Goal: Transaction & Acquisition: Purchase product/service

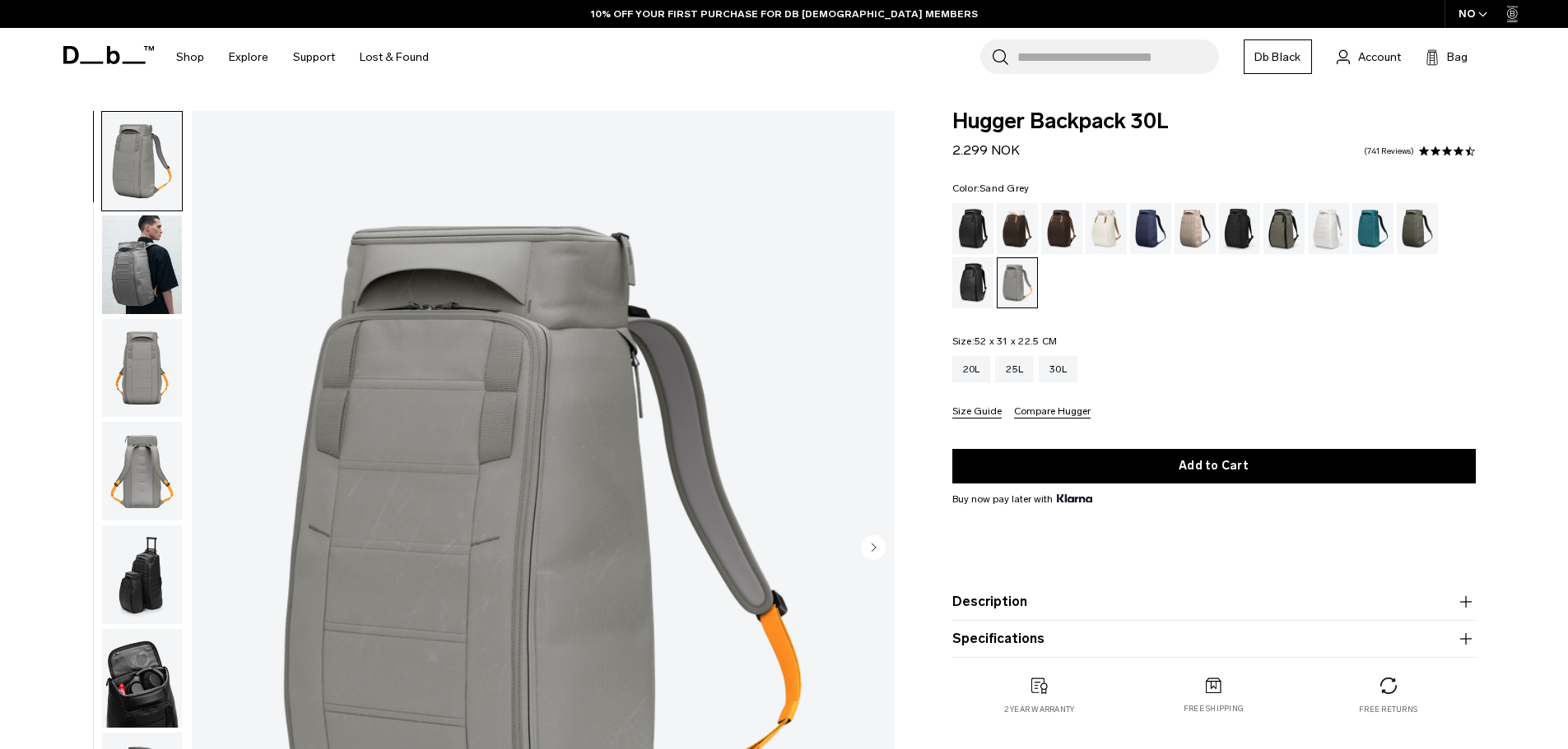
click at [1155, 327] on div "Color: Sand Grey Out of stock Size: 52 x 31 x 22.5 CM Out of stock 20L 25L 30L" at bounding box center [1214, 301] width 523 height 235
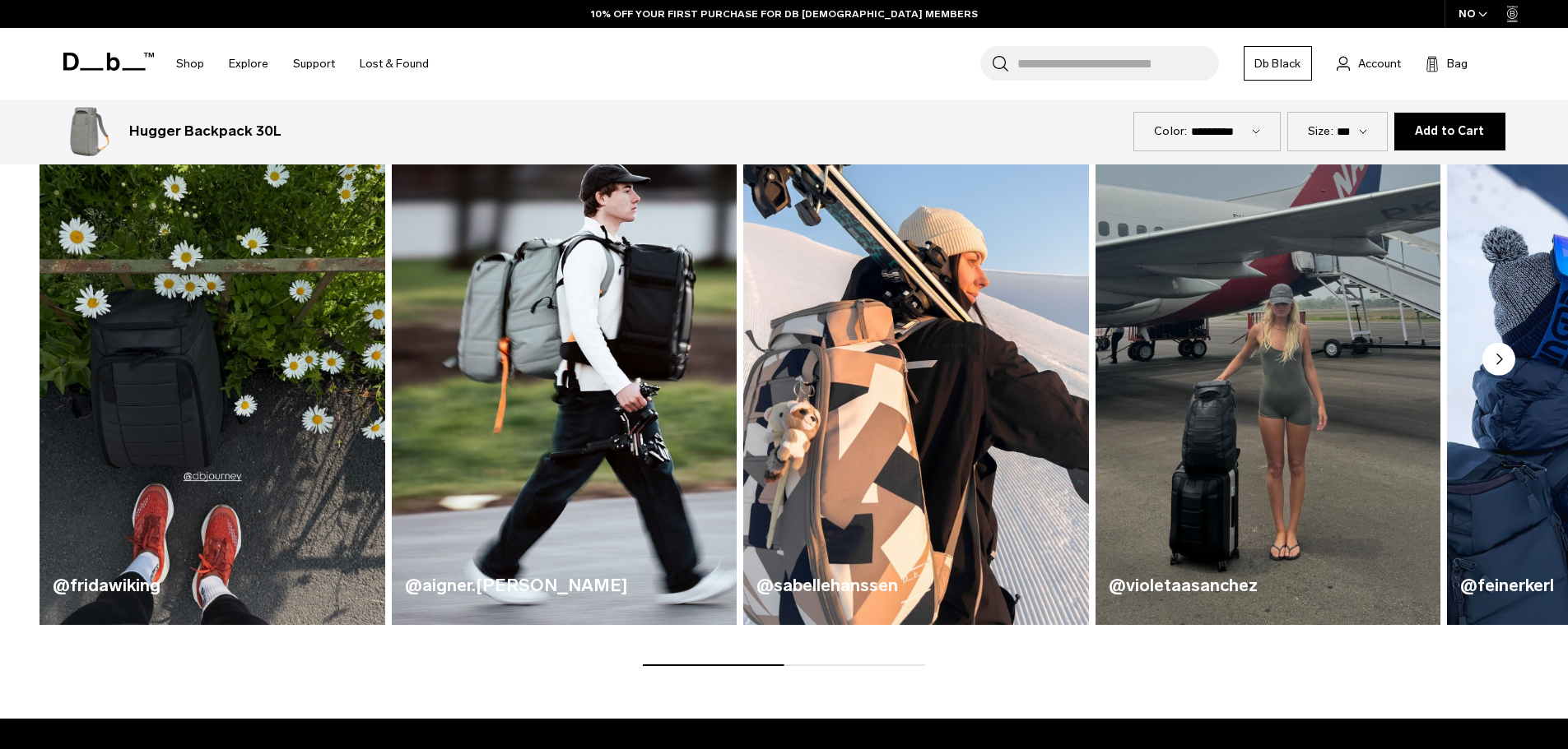
scroll to position [1014, 0]
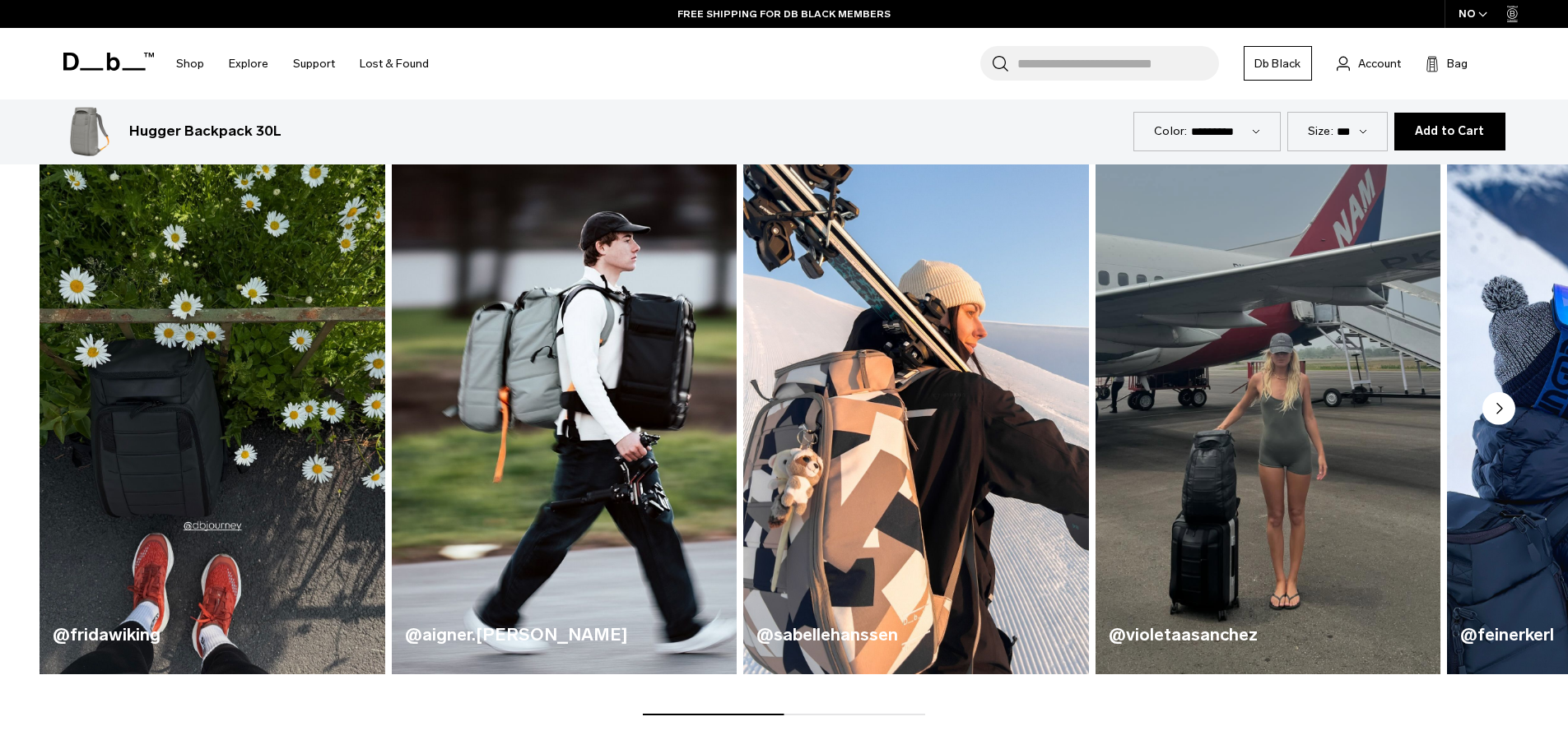
click at [1501, 419] on circle "Next slide" at bounding box center [1498, 409] width 33 height 33
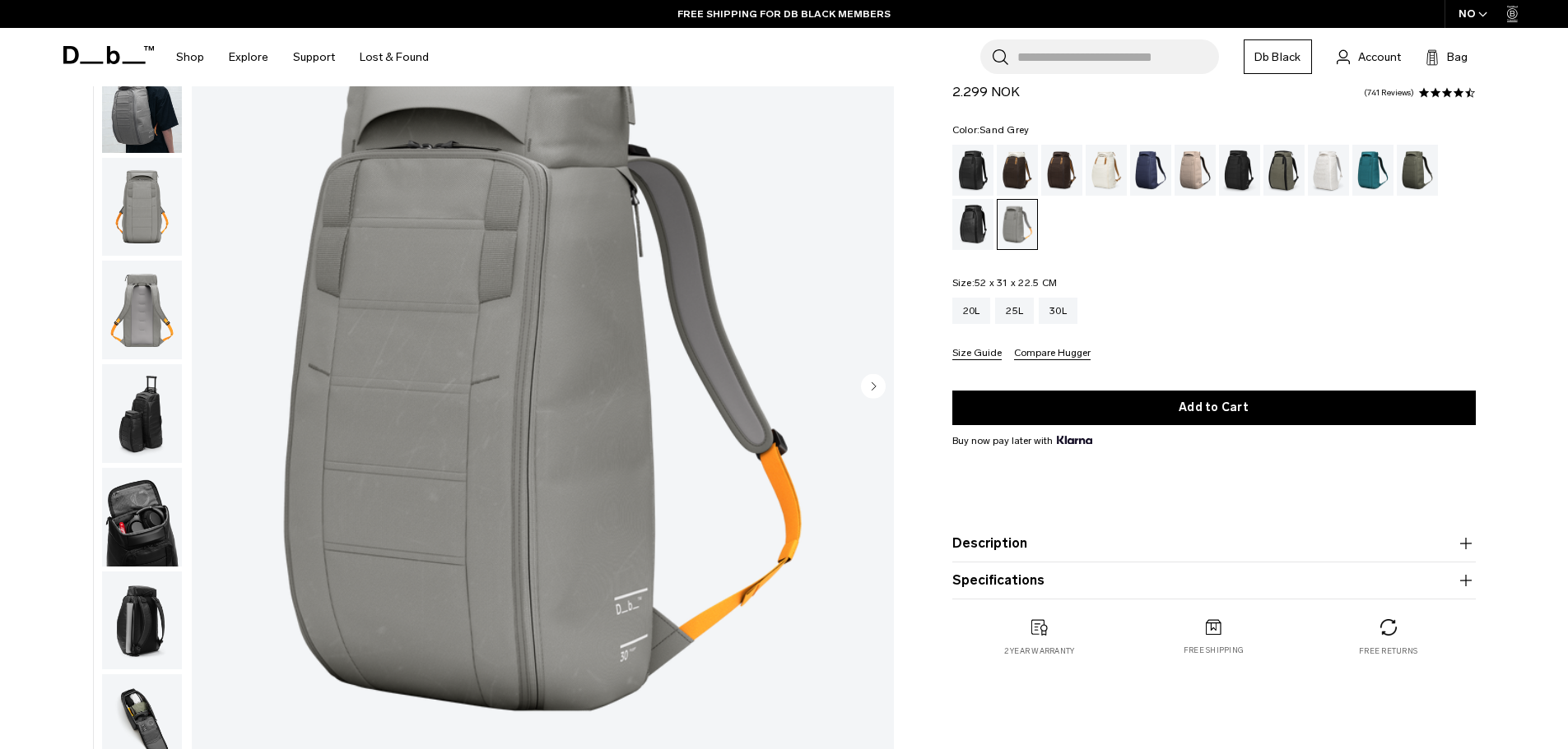
scroll to position [0, 0]
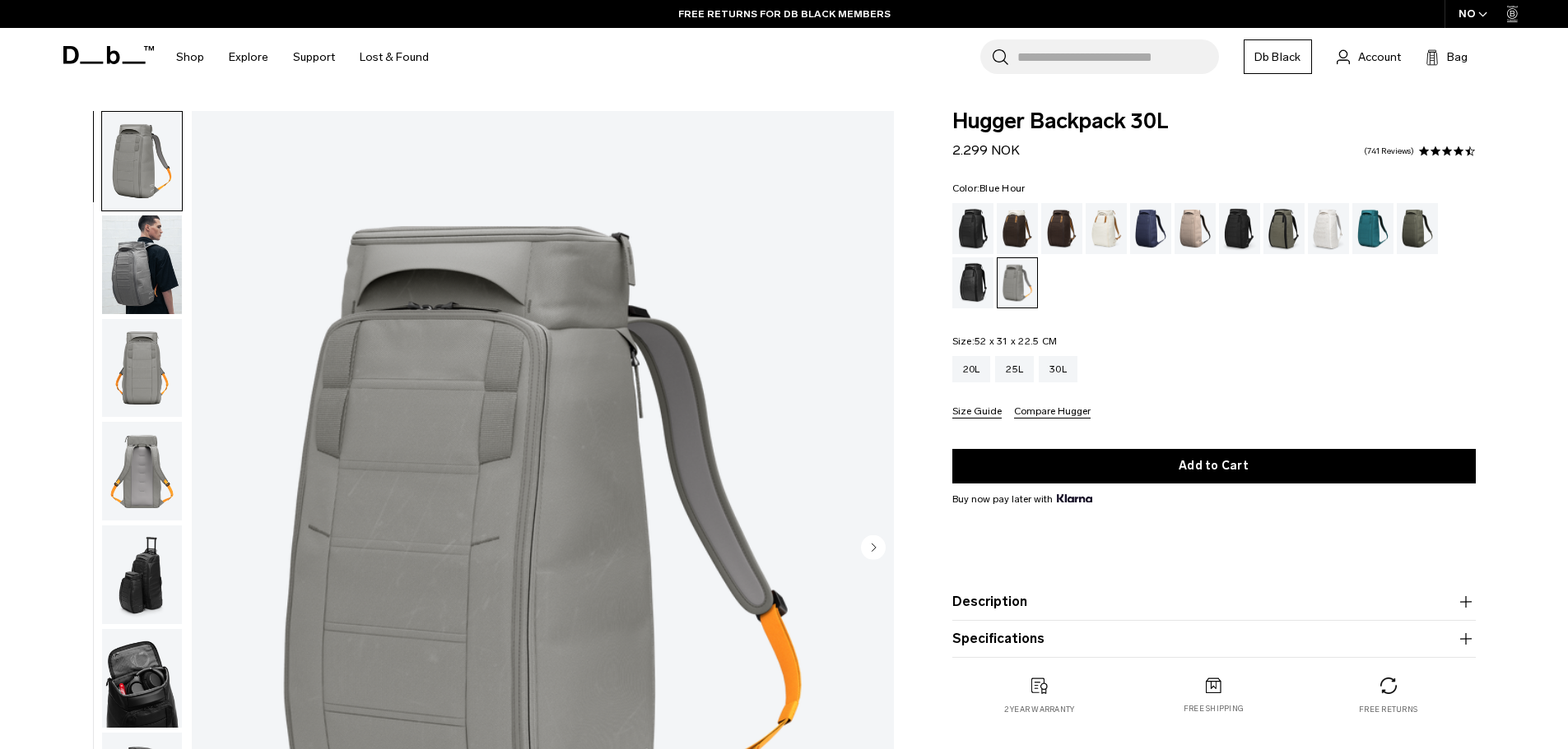
click at [1139, 244] on div "Blue Hour" at bounding box center [1150, 229] width 42 height 51
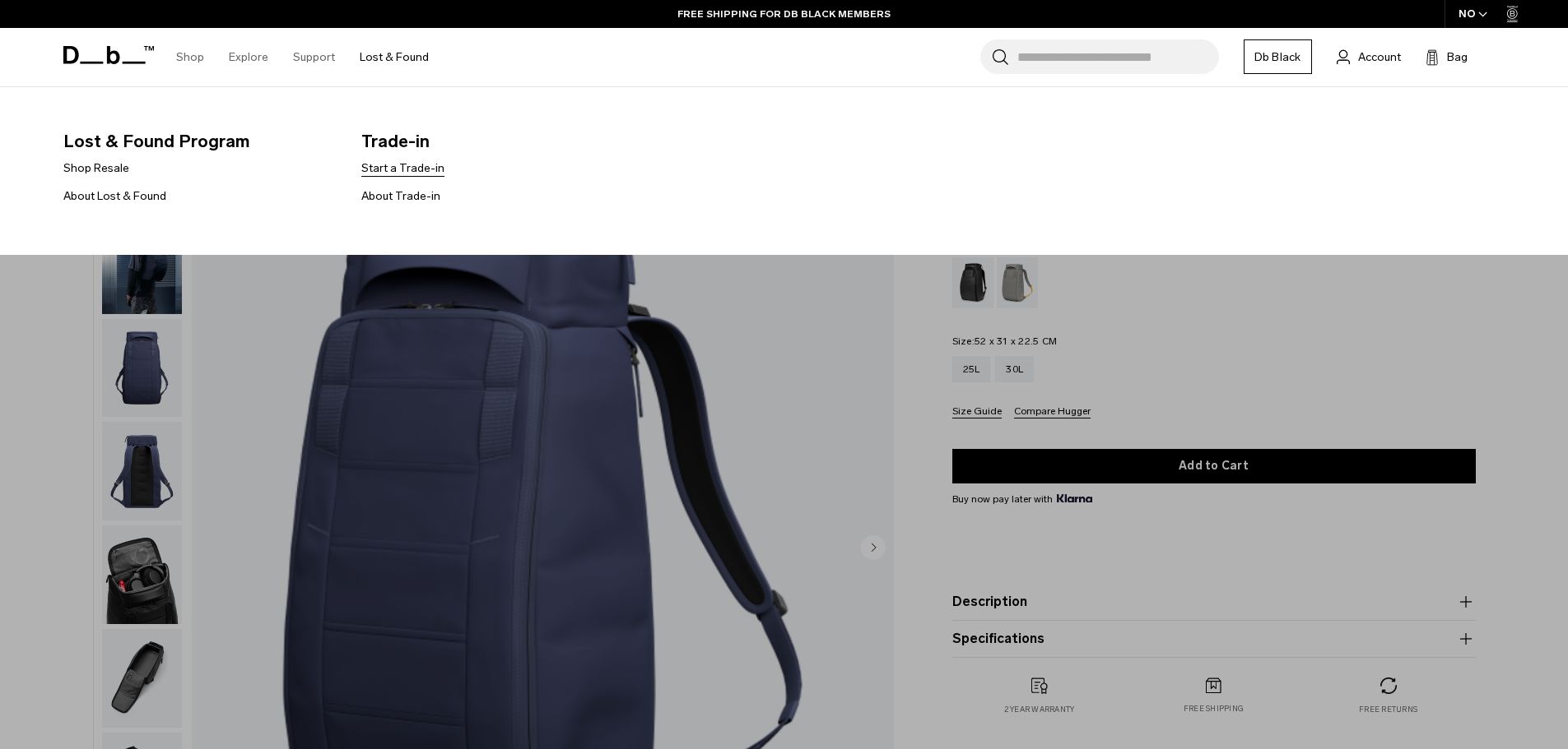
click at [397, 166] on link "Start a Trade-in" at bounding box center [403, 169] width 83 height 18
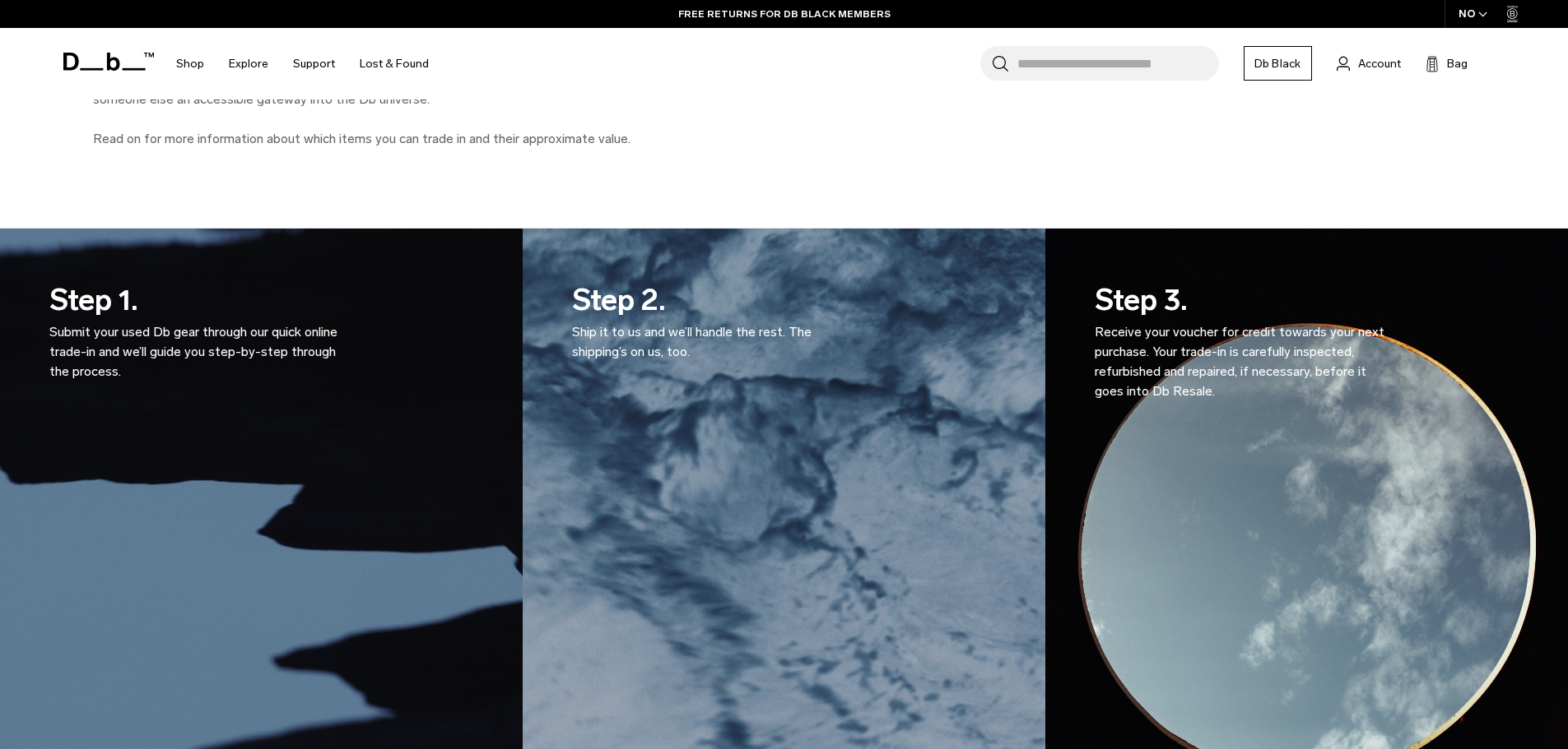
scroll to position [1096, 0]
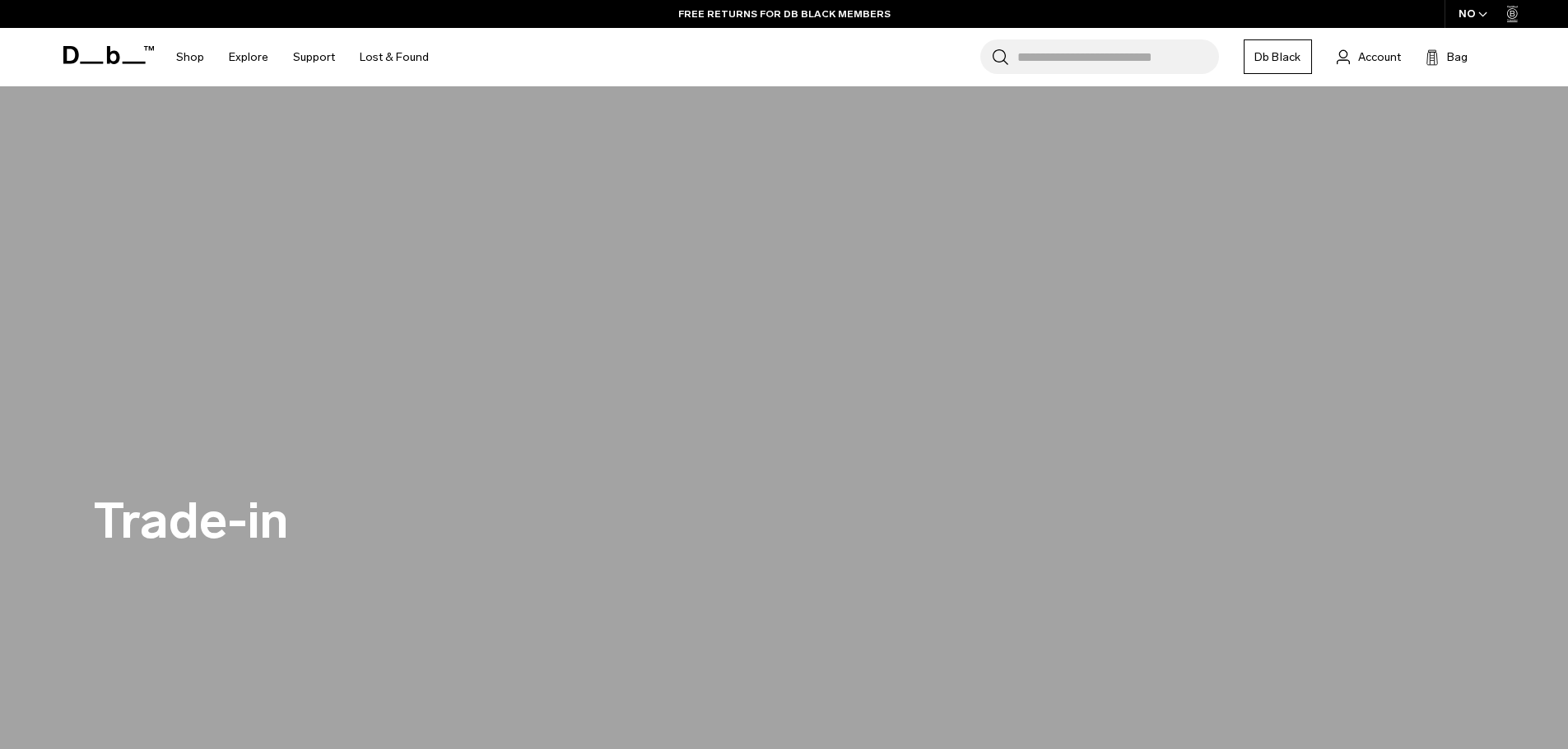
scroll to position [0, 0]
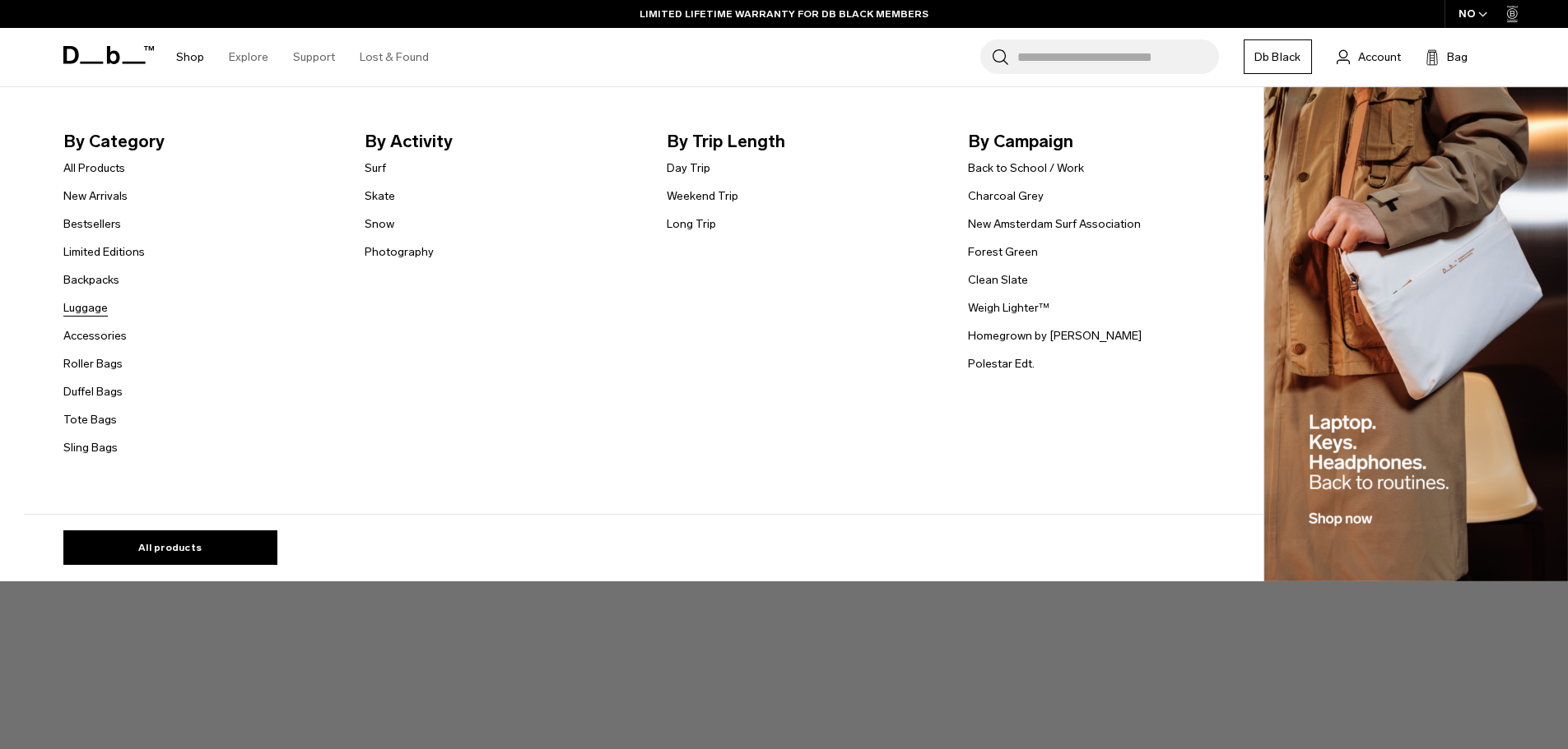
click at [97, 302] on link "Luggage" at bounding box center [85, 308] width 44 height 18
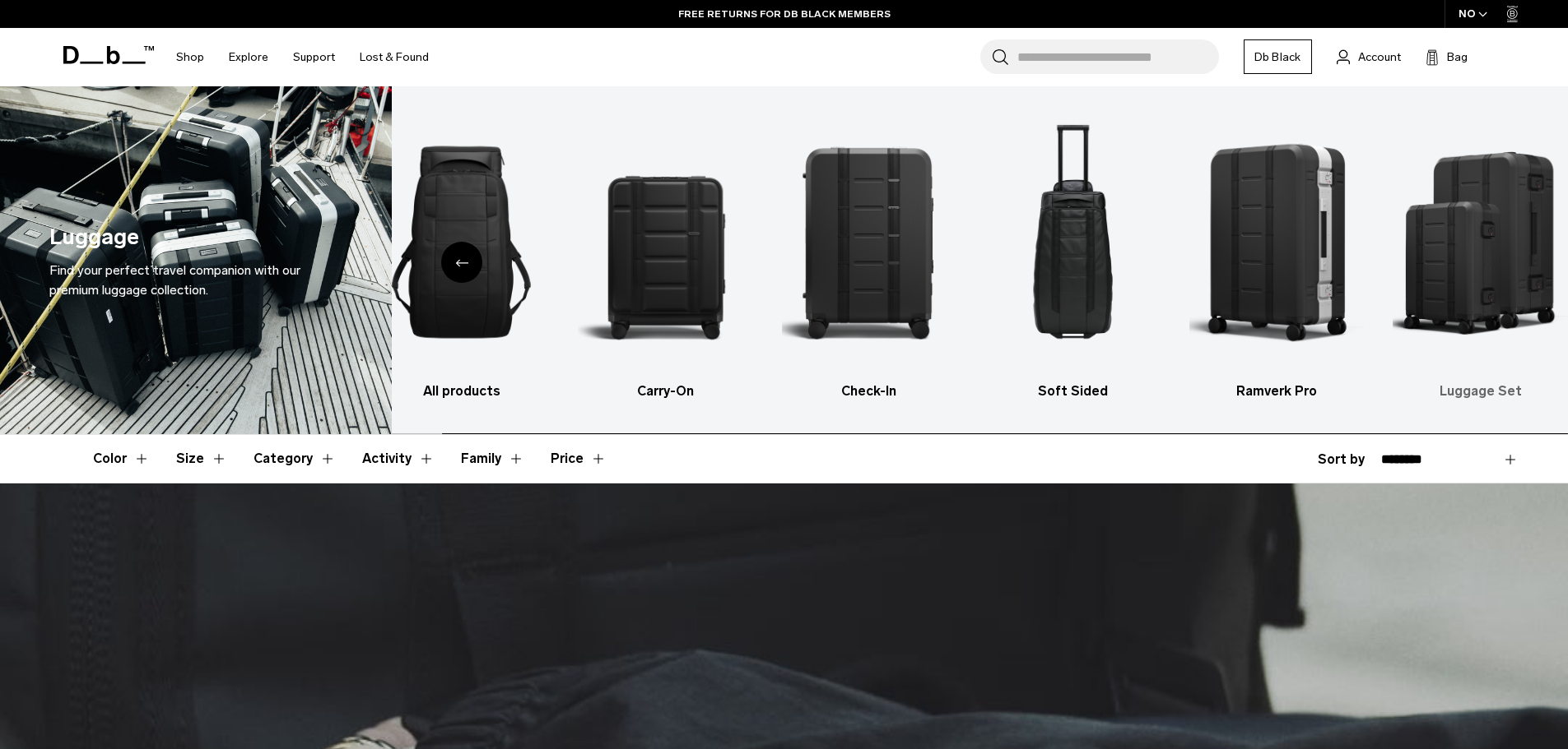
click at [1486, 159] on img "6 / 6" at bounding box center [1481, 243] width 176 height 262
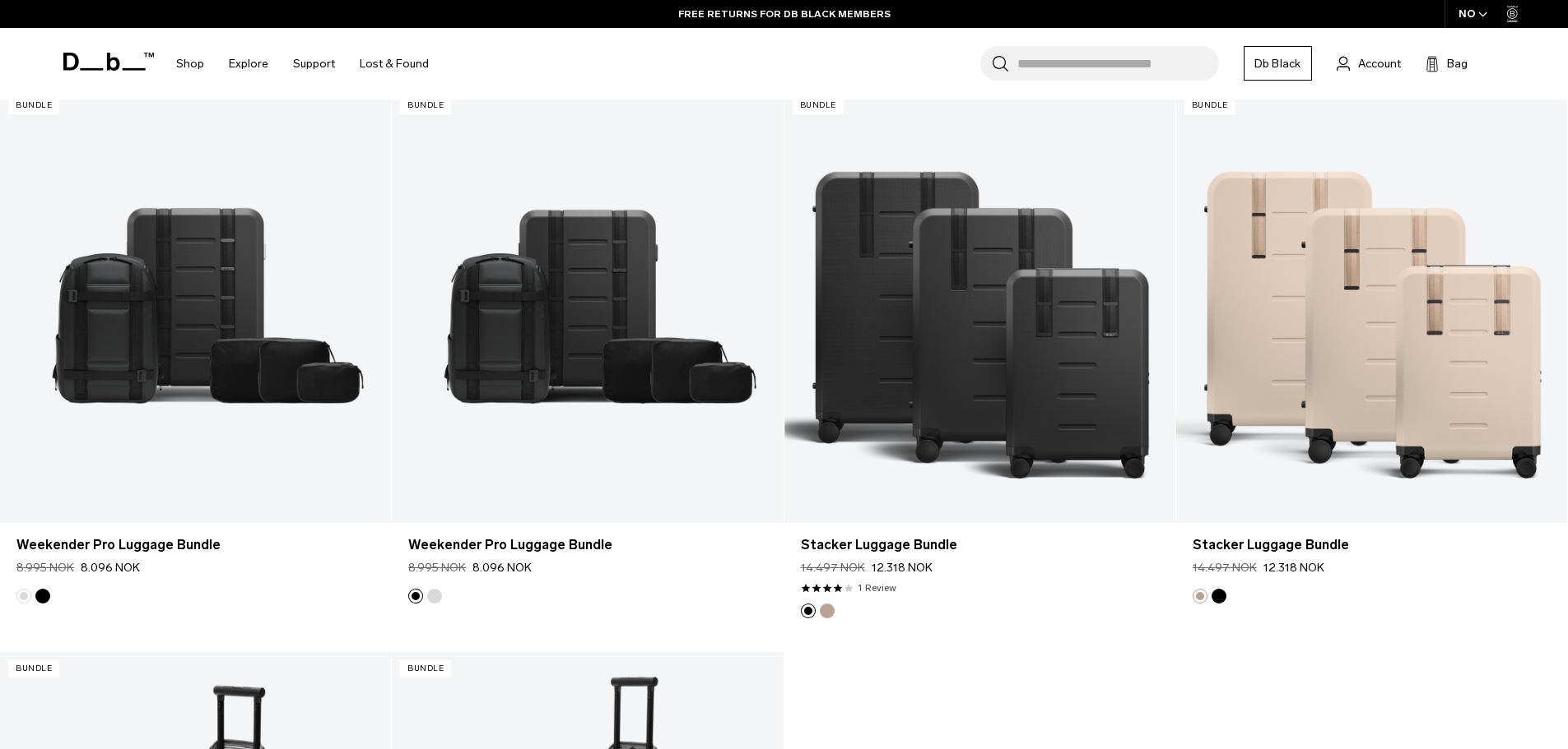
scroll to position [960, 0]
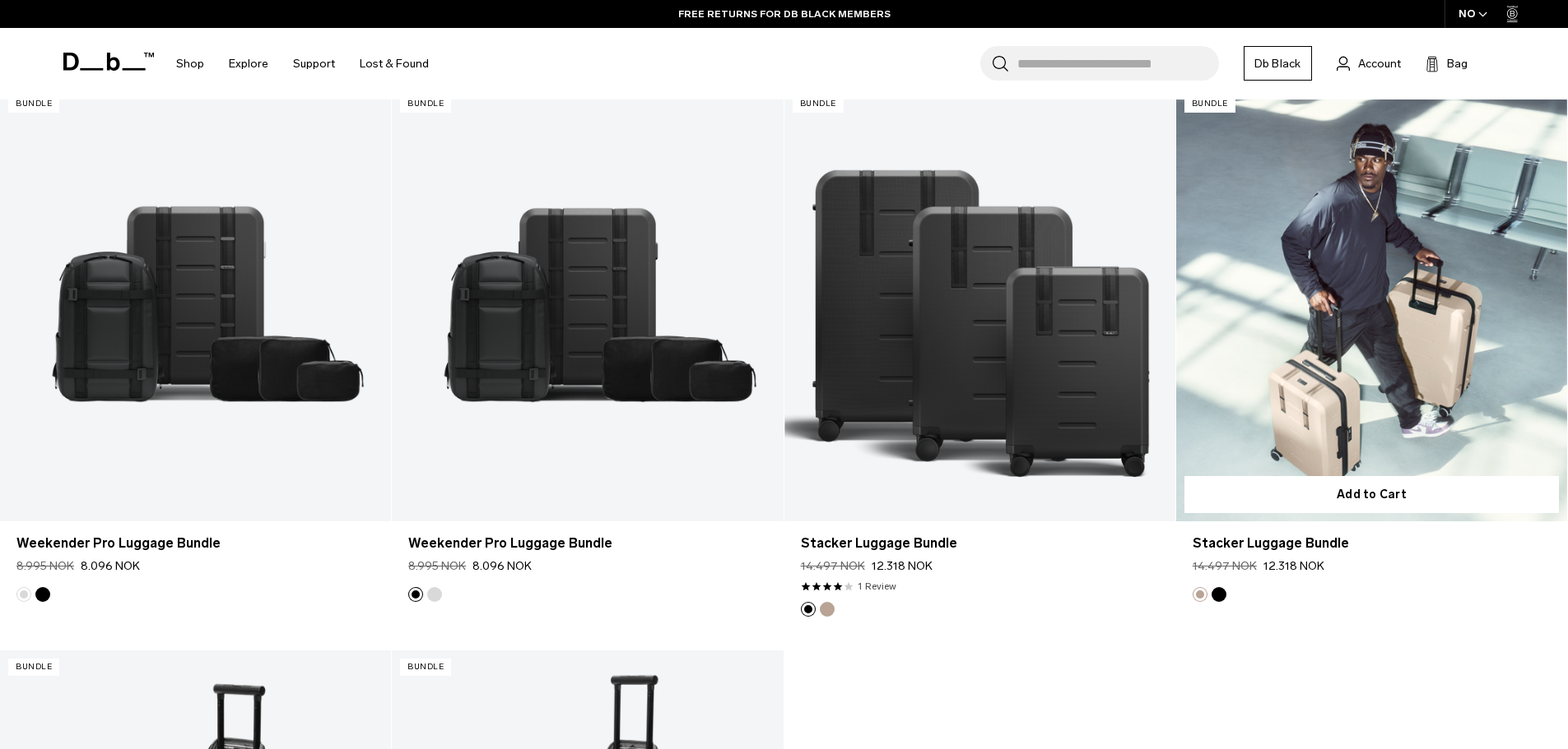
click at [1377, 395] on link "Stacker Luggage Bundle" at bounding box center [1372, 304] width 391 height 434
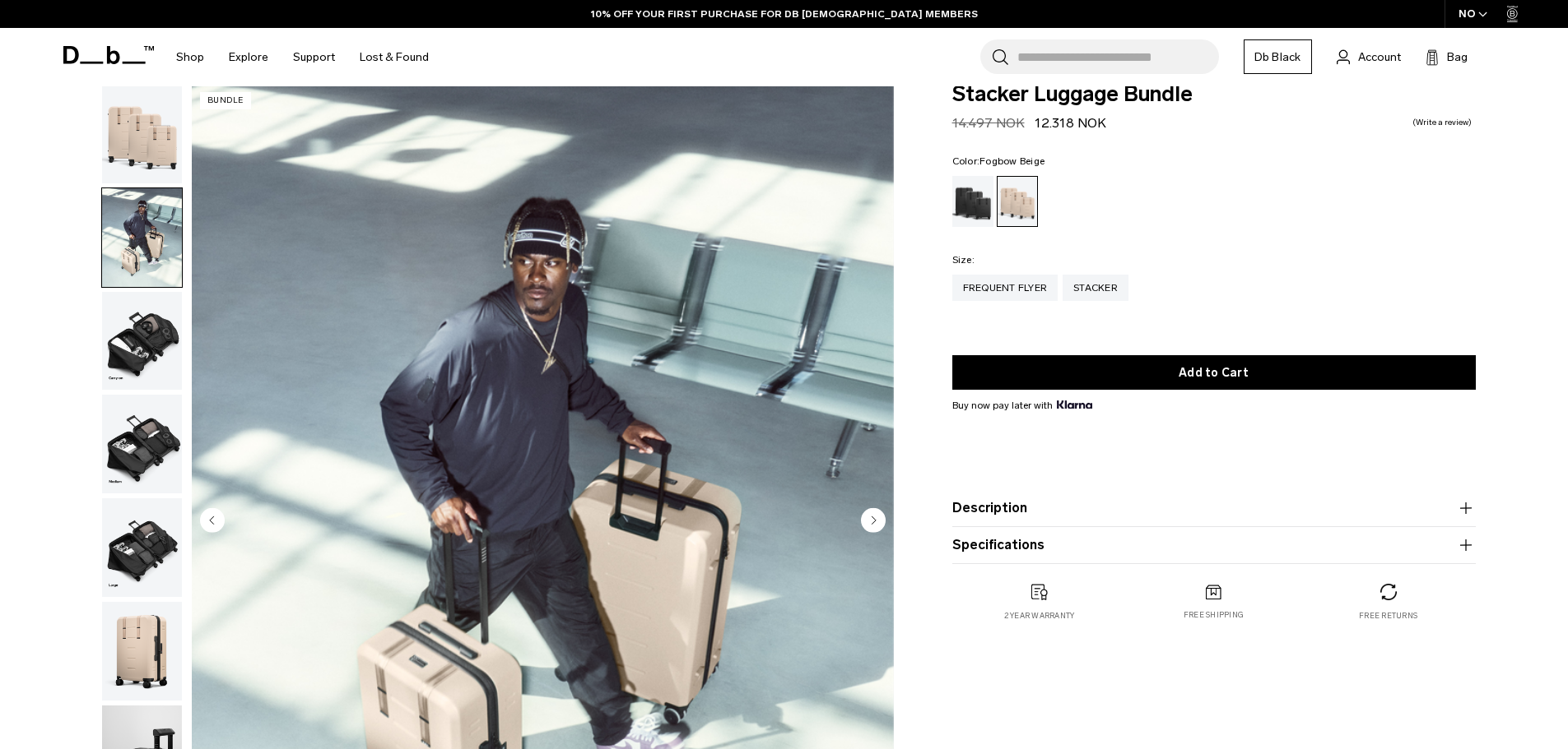
click at [117, 340] on img "button" at bounding box center [141, 341] width 80 height 99
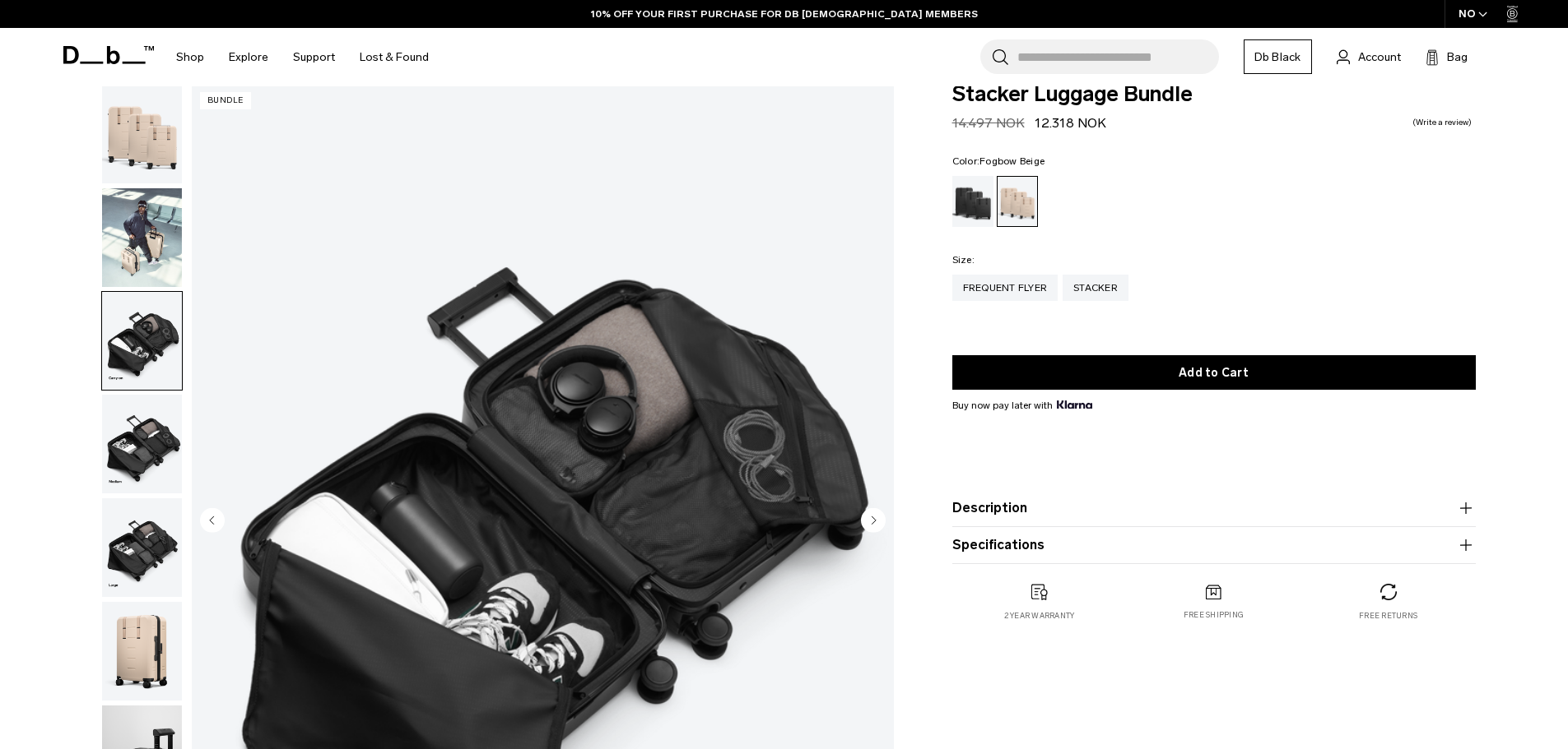
scroll to position [82, 0]
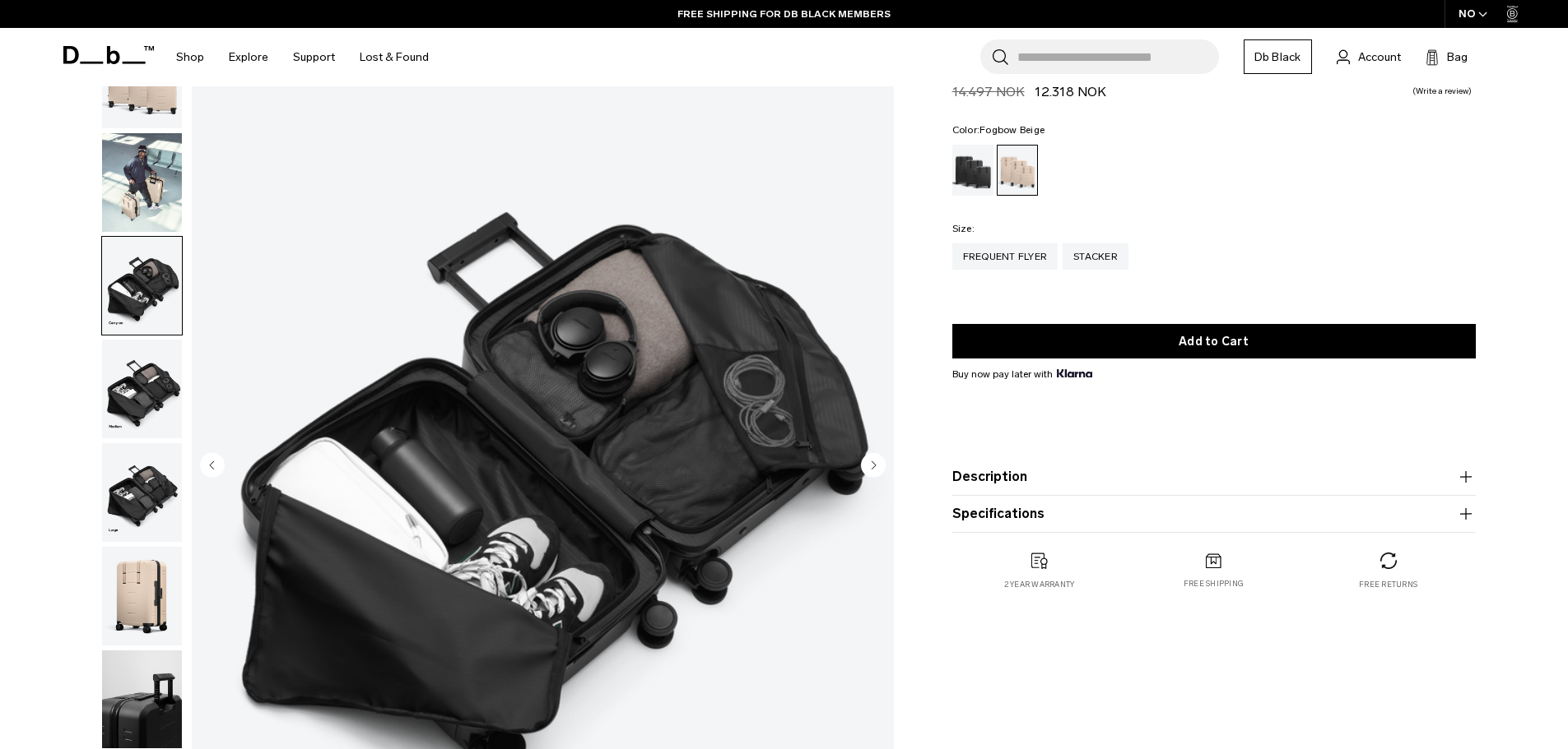
click at [153, 372] on img "button" at bounding box center [141, 389] width 80 height 99
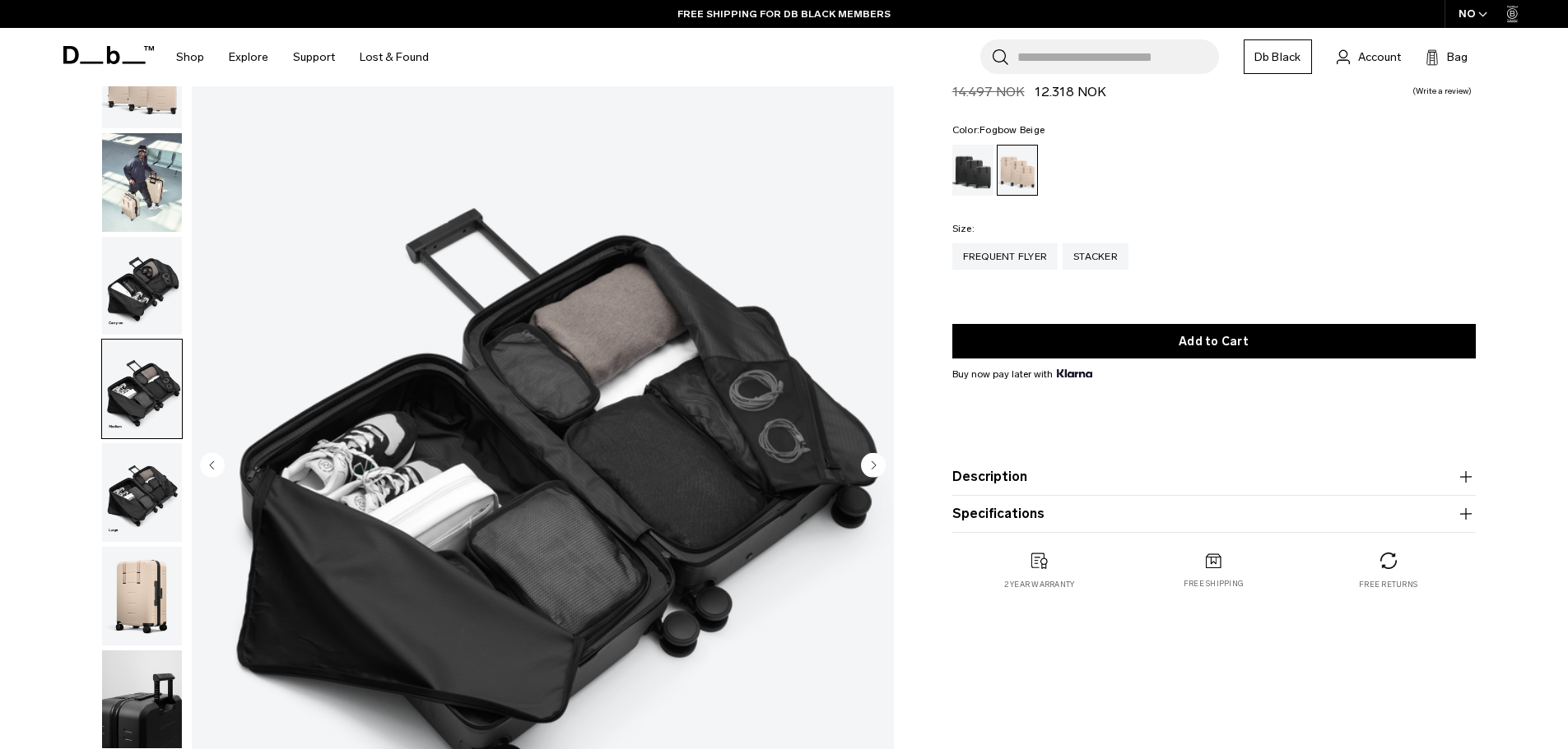
click at [117, 506] on img "button" at bounding box center [141, 492] width 80 height 99
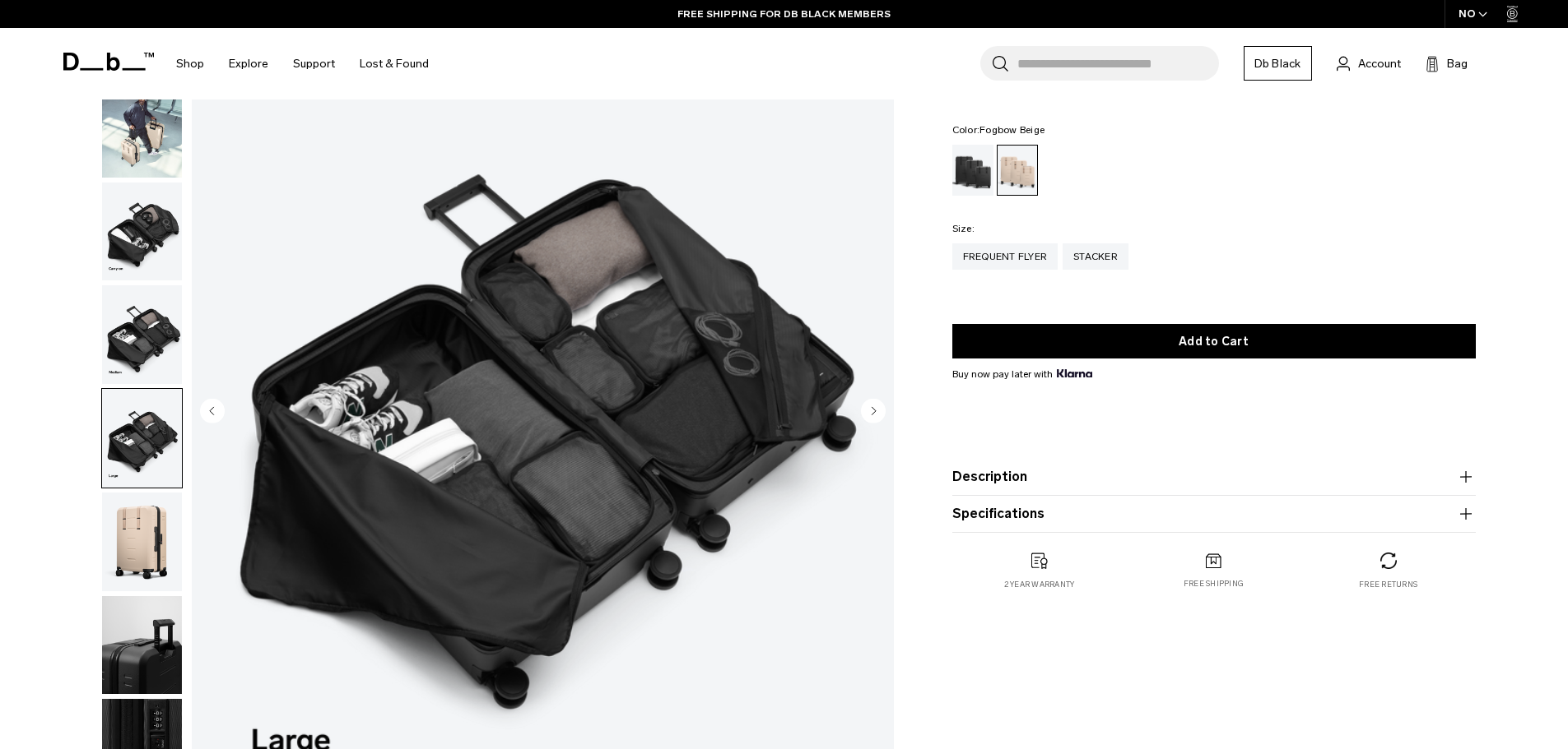
scroll to position [137, 0]
click at [125, 519] on img "button" at bounding box center [141, 541] width 80 height 99
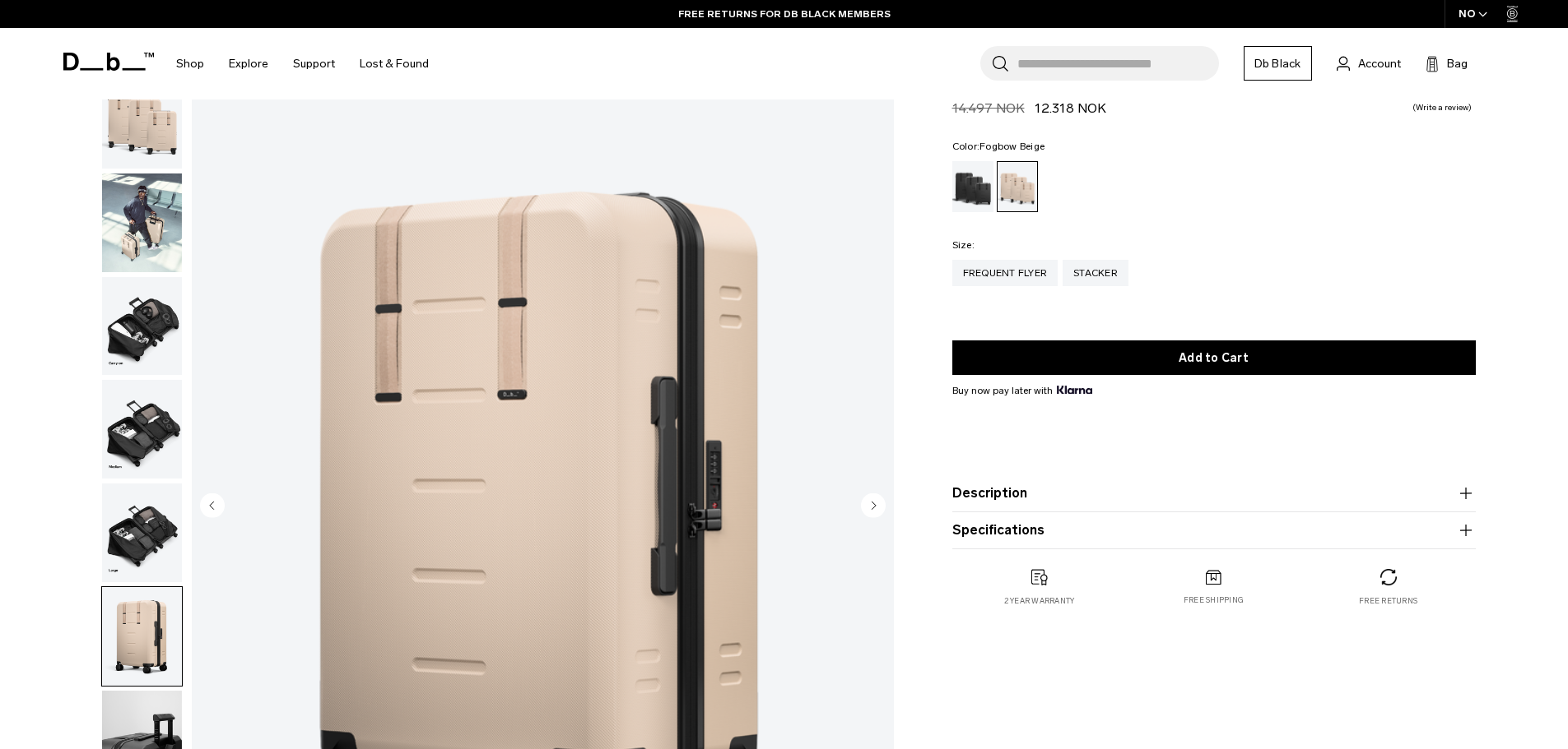
scroll to position [0, 0]
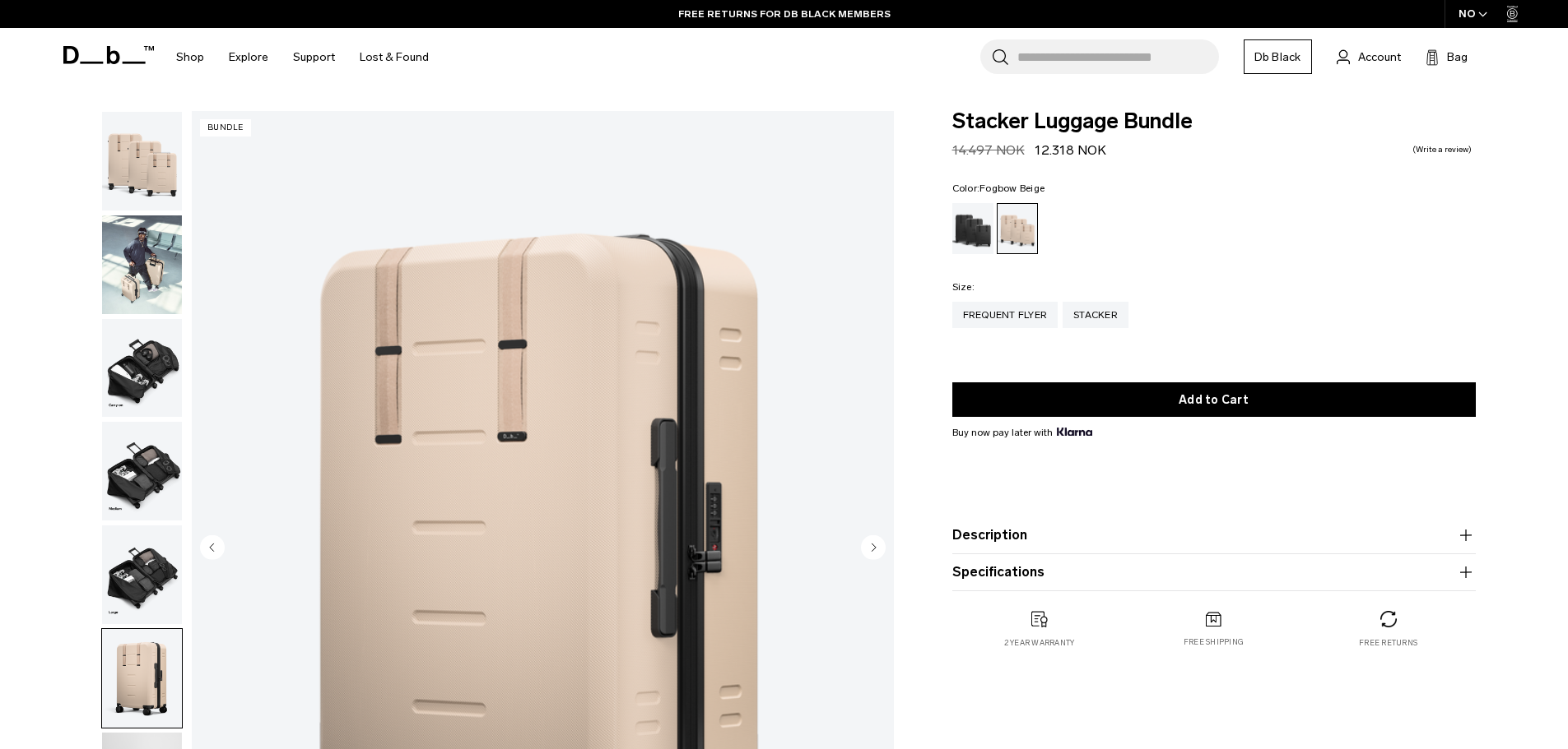
click at [151, 166] on img "button" at bounding box center [141, 161] width 80 height 99
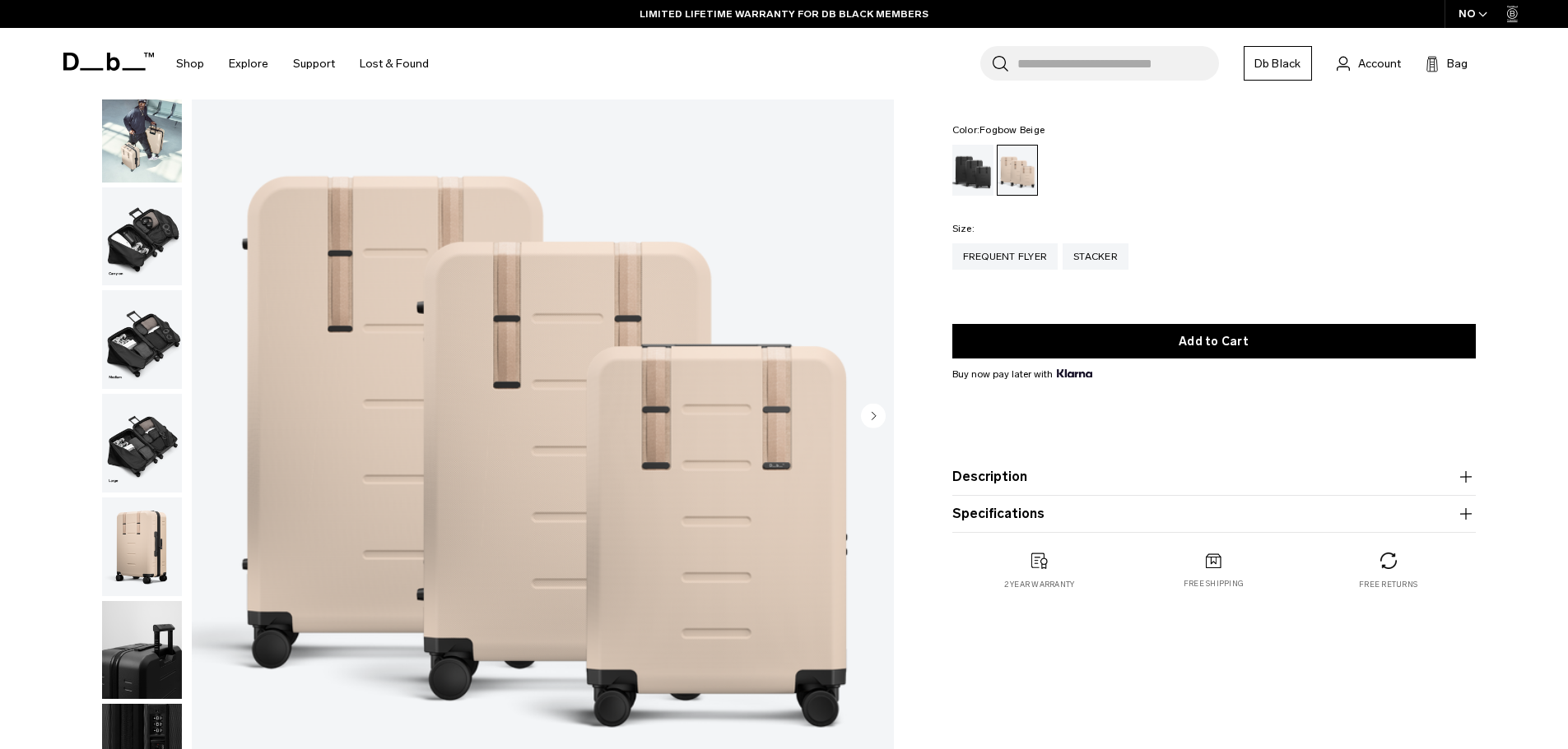
scroll to position [165, 0]
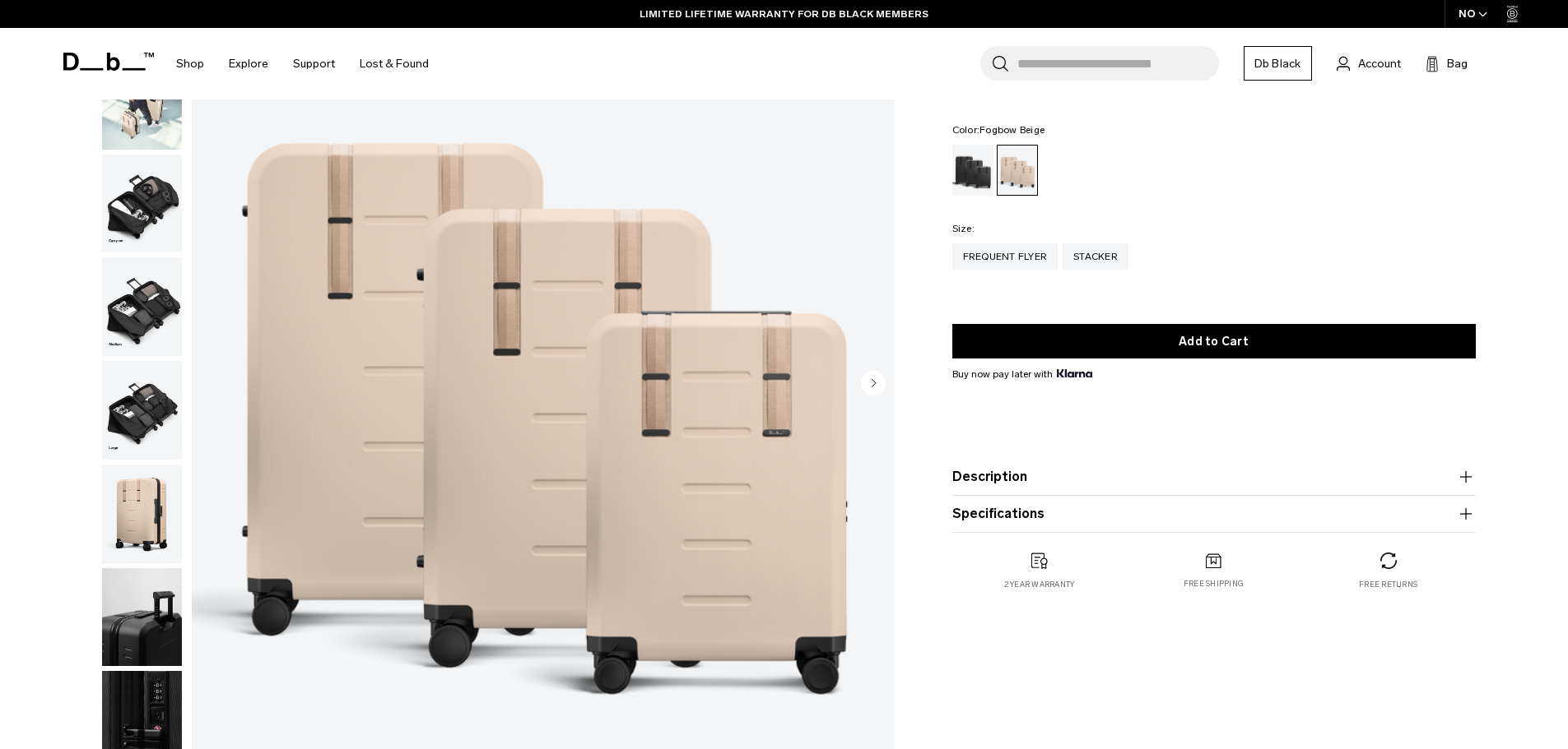
click at [1248, 482] on button "Description" at bounding box center [1214, 477] width 523 height 20
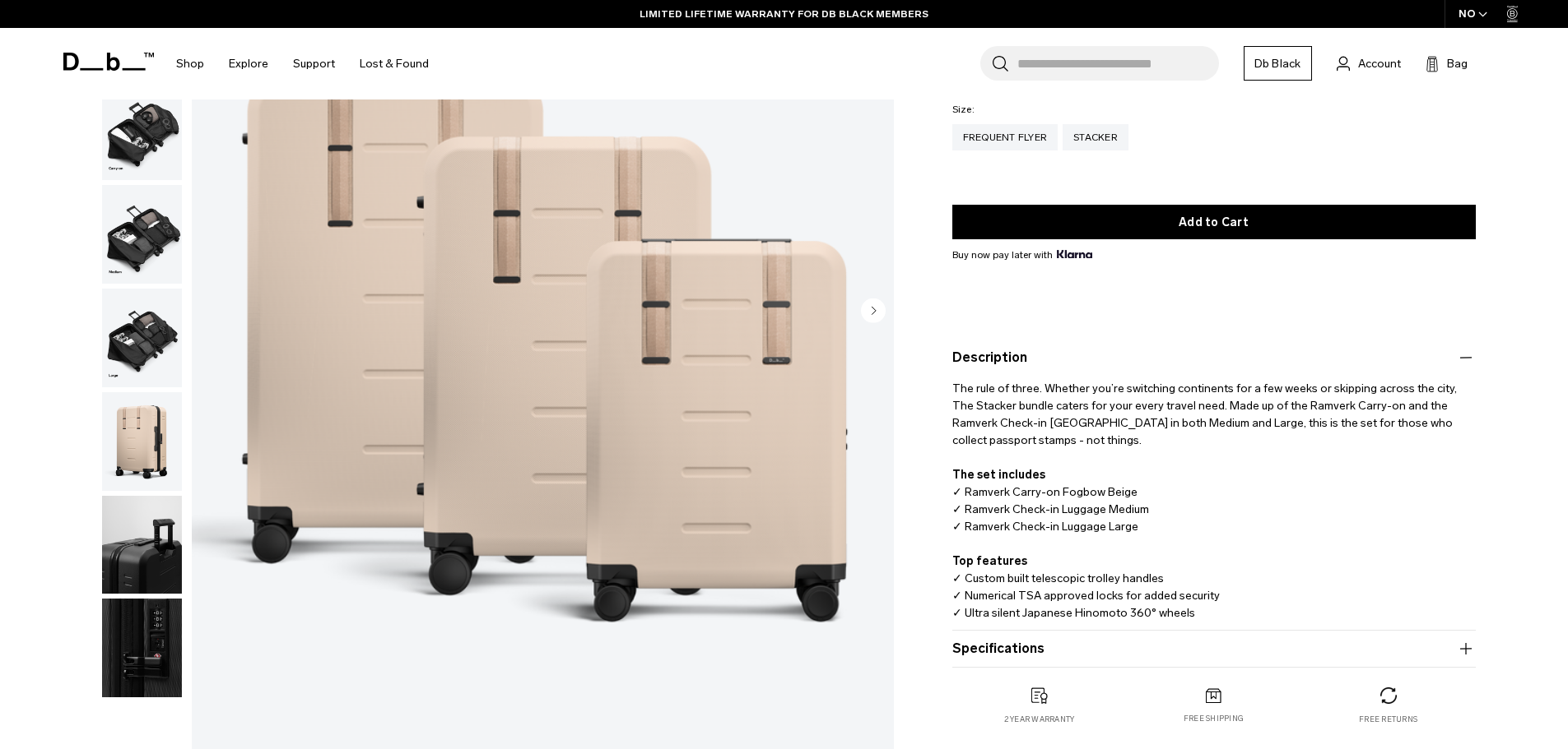
scroll to position [247, 0]
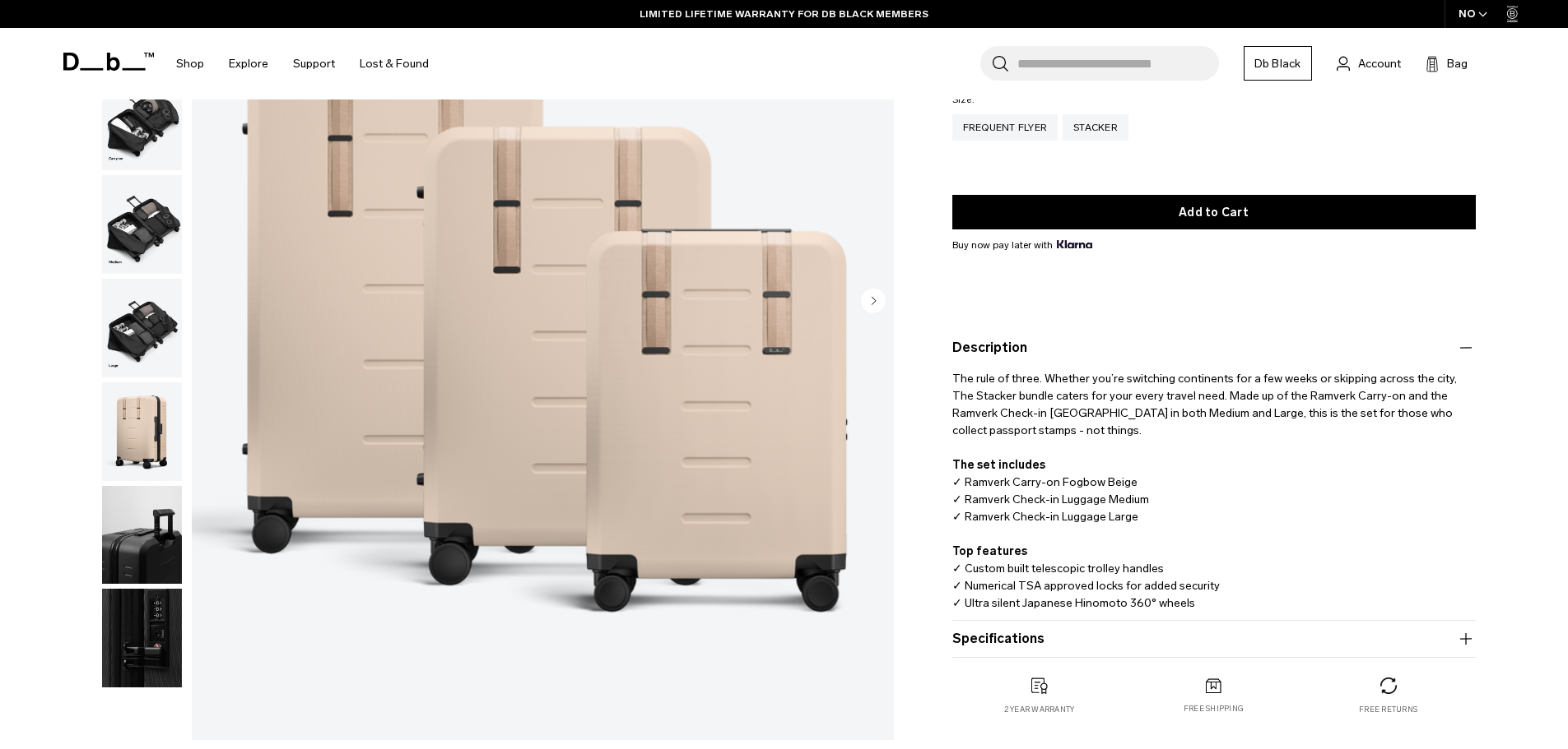
click at [1053, 642] on button "Specifications" at bounding box center [1214, 639] width 523 height 20
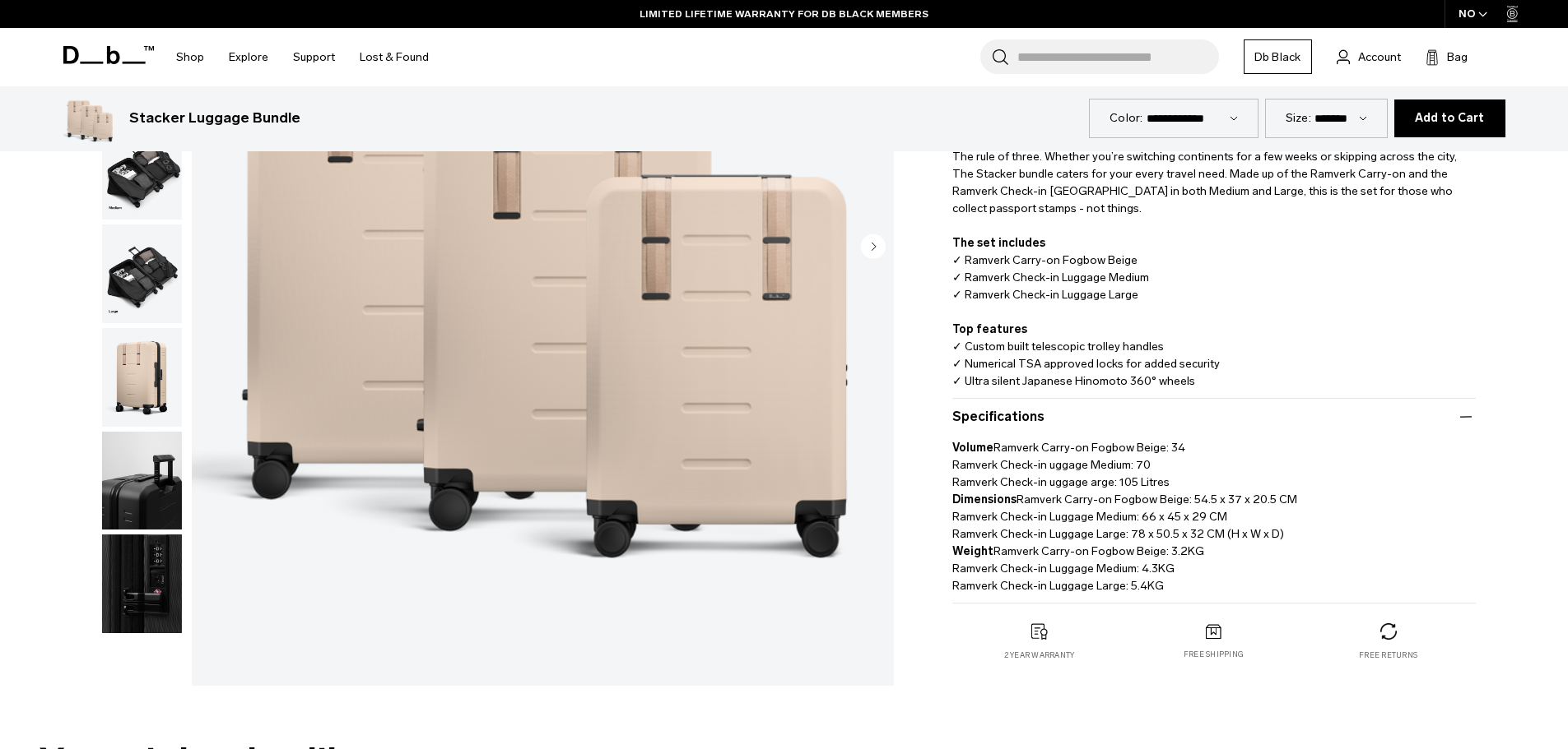
scroll to position [412, 0]
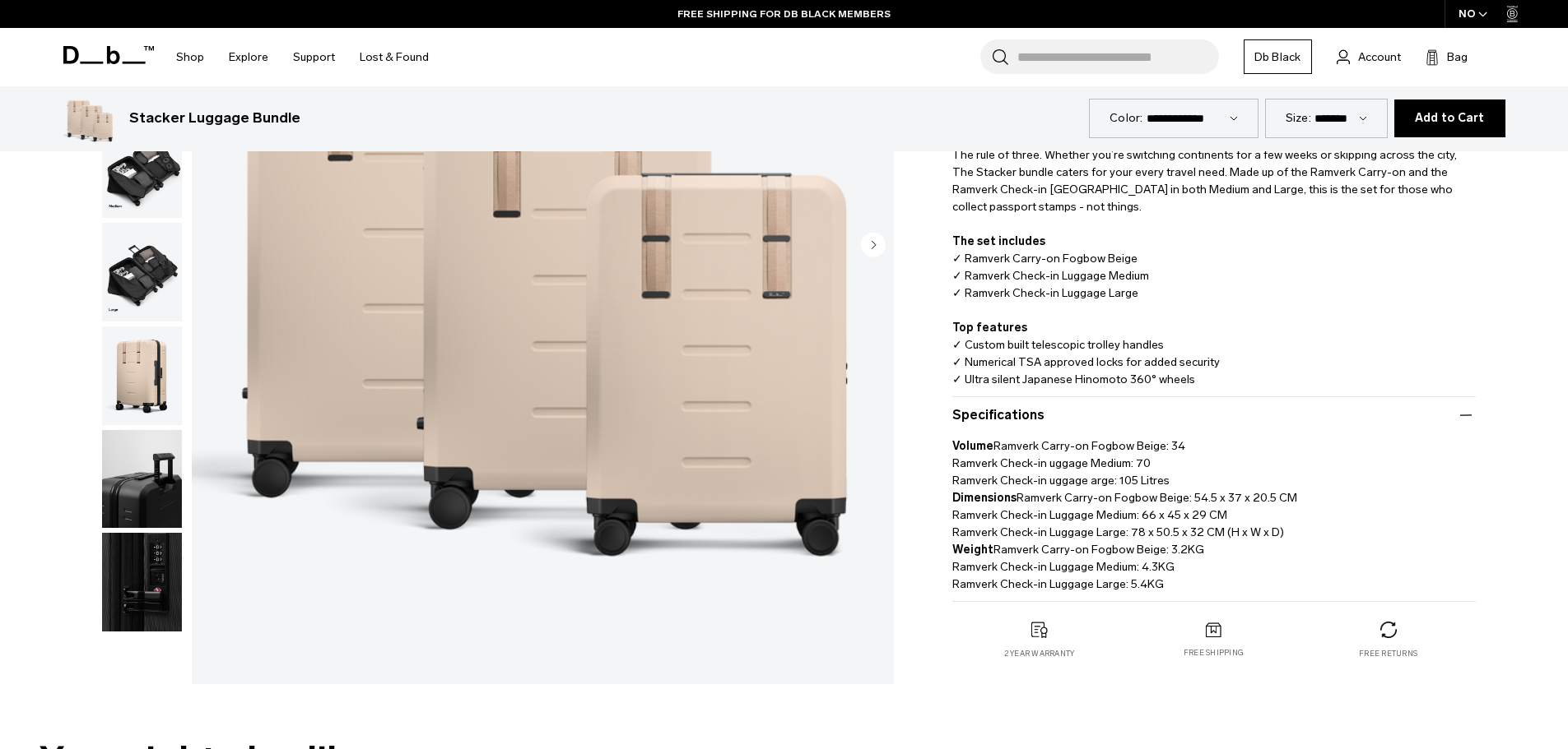
drag, startPoint x: 1139, startPoint y: 460, endPoint x: 1127, endPoint y: 460, distance: 12.0
click at [1127, 460] on p "Volume Ramverk Carry-on Fogbow Beige: 34 Ramverk Check-in uggage Medium: 70 Ram…" at bounding box center [1214, 509] width 523 height 168
drag, startPoint x: 1188, startPoint y: 444, endPoint x: 1154, endPoint y: 443, distance: 34.0
click at [1154, 443] on p "Volume Ramverk Carry-on Fogbow Beige: 34 Ramverk Check-in uggage Medium: 70 Ram…" at bounding box center [1214, 509] width 523 height 168
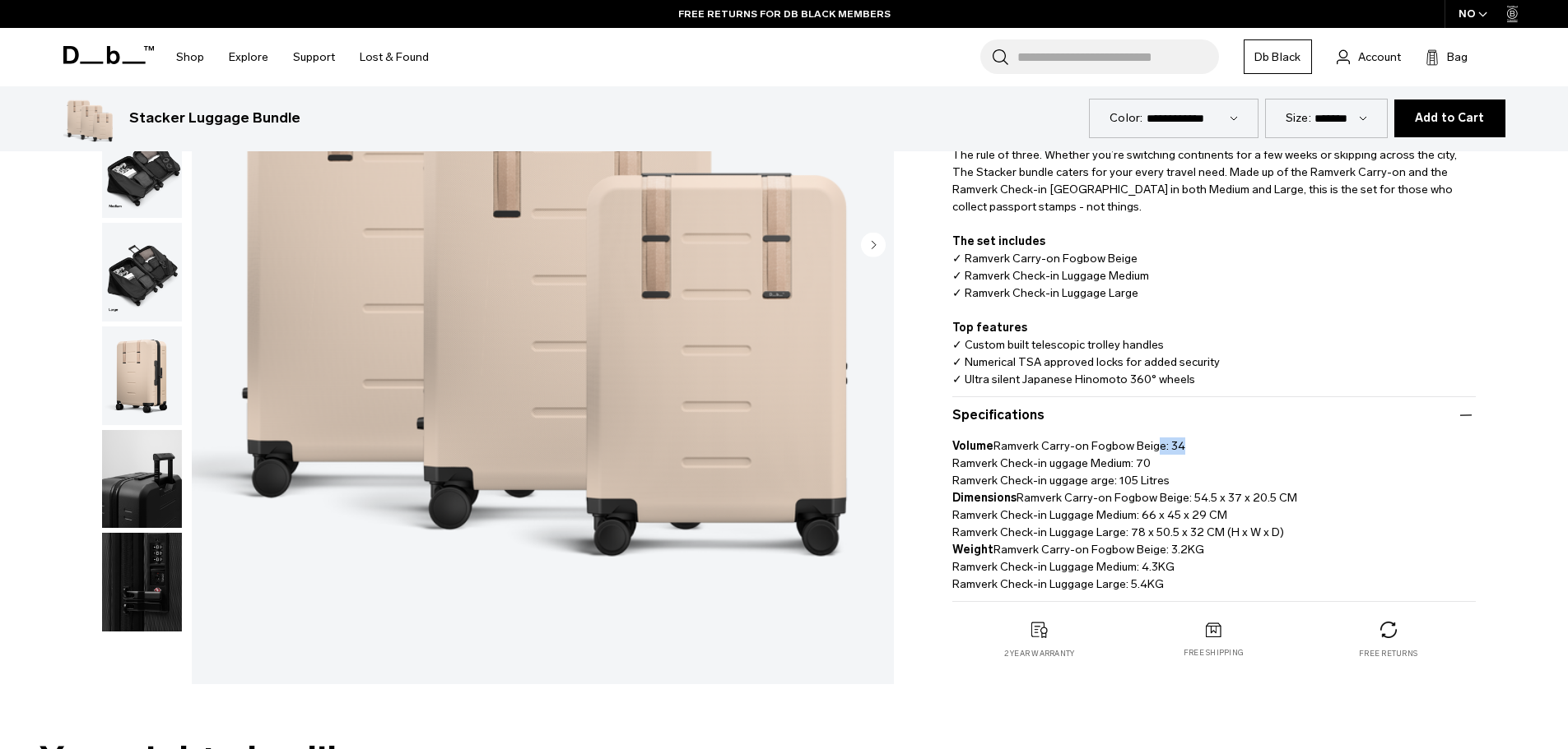
click at [1163, 443] on p "Volume Ramverk Carry-on Fogbow Beige: 34 Ramverk Check-in uggage Medium: 70 Ram…" at bounding box center [1214, 509] width 523 height 168
click at [1223, 548] on p "Volume Ramverk Carry-on Fogbow Beige: 34 Ramverk Check-in uggage Medium: 70 Ram…" at bounding box center [1214, 509] width 523 height 168
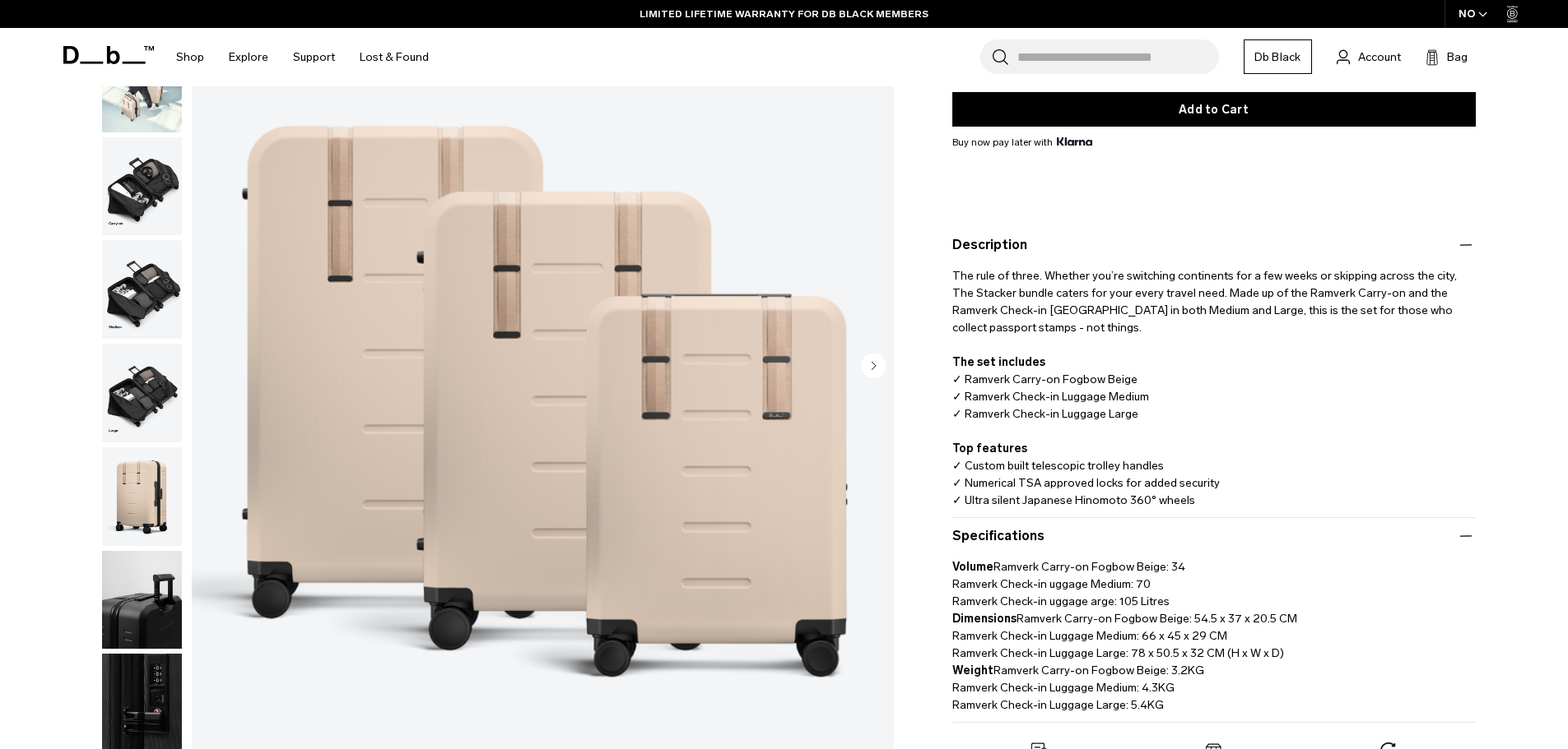
scroll to position [274, 0]
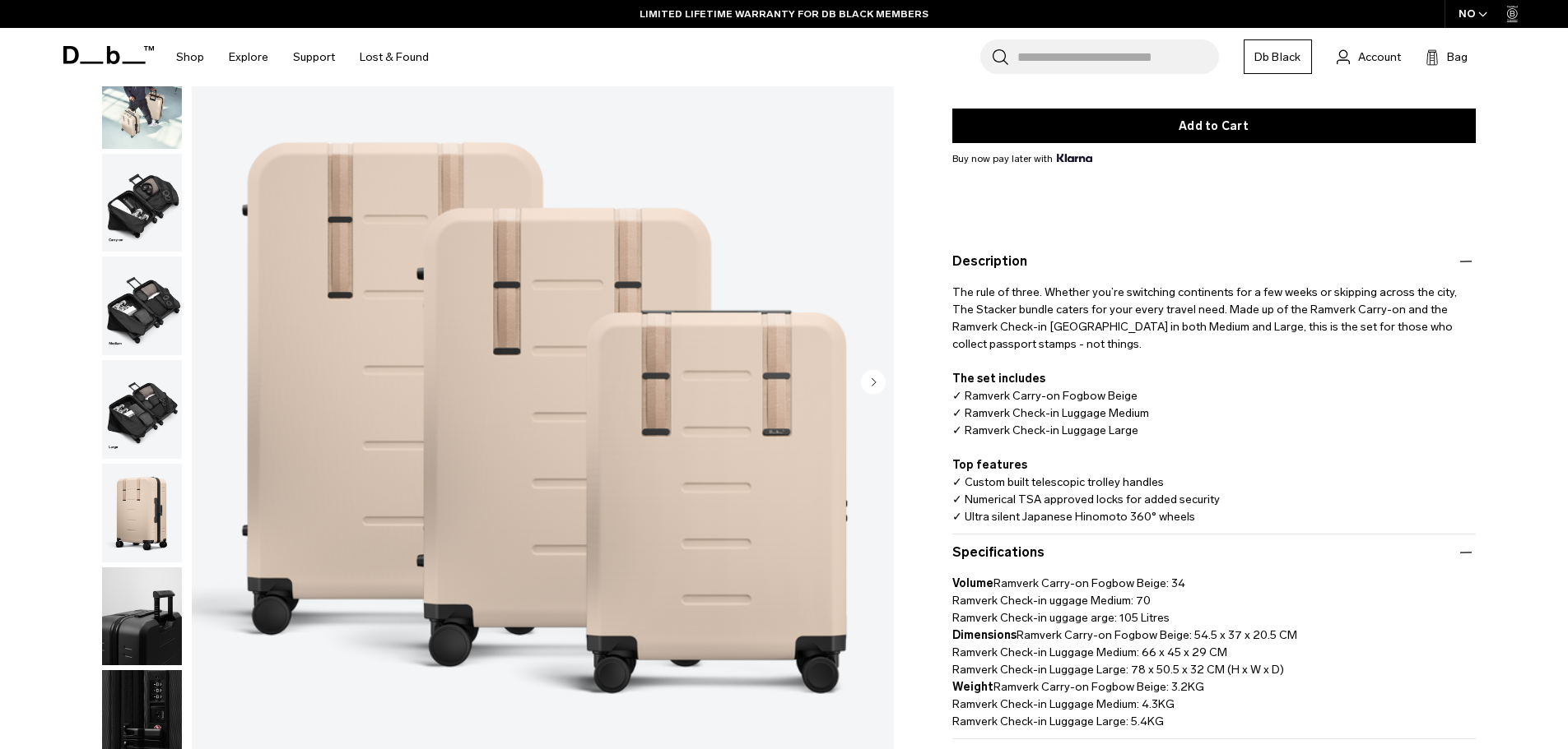
click at [151, 226] on img "button" at bounding box center [141, 202] width 80 height 99
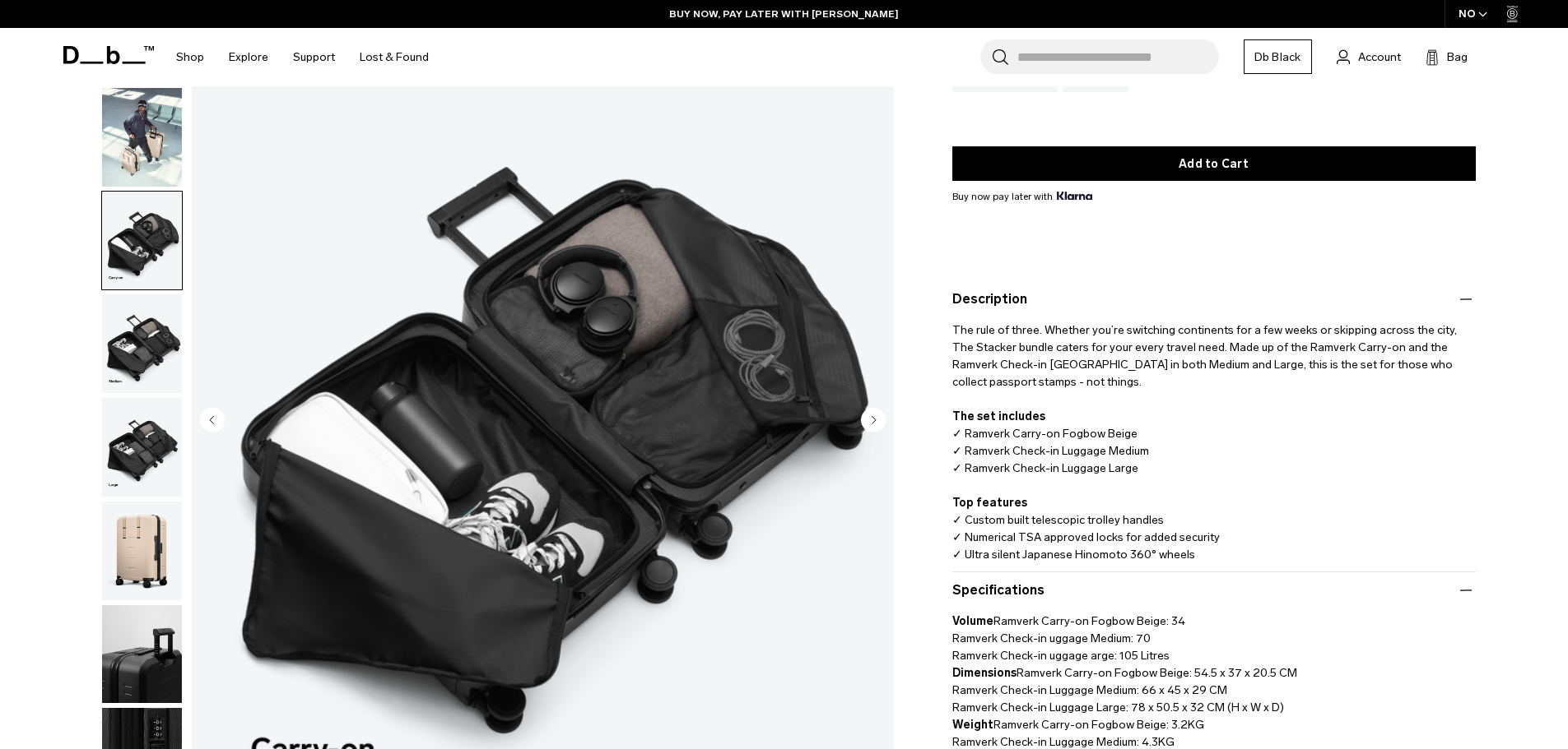
scroll to position [247, 0]
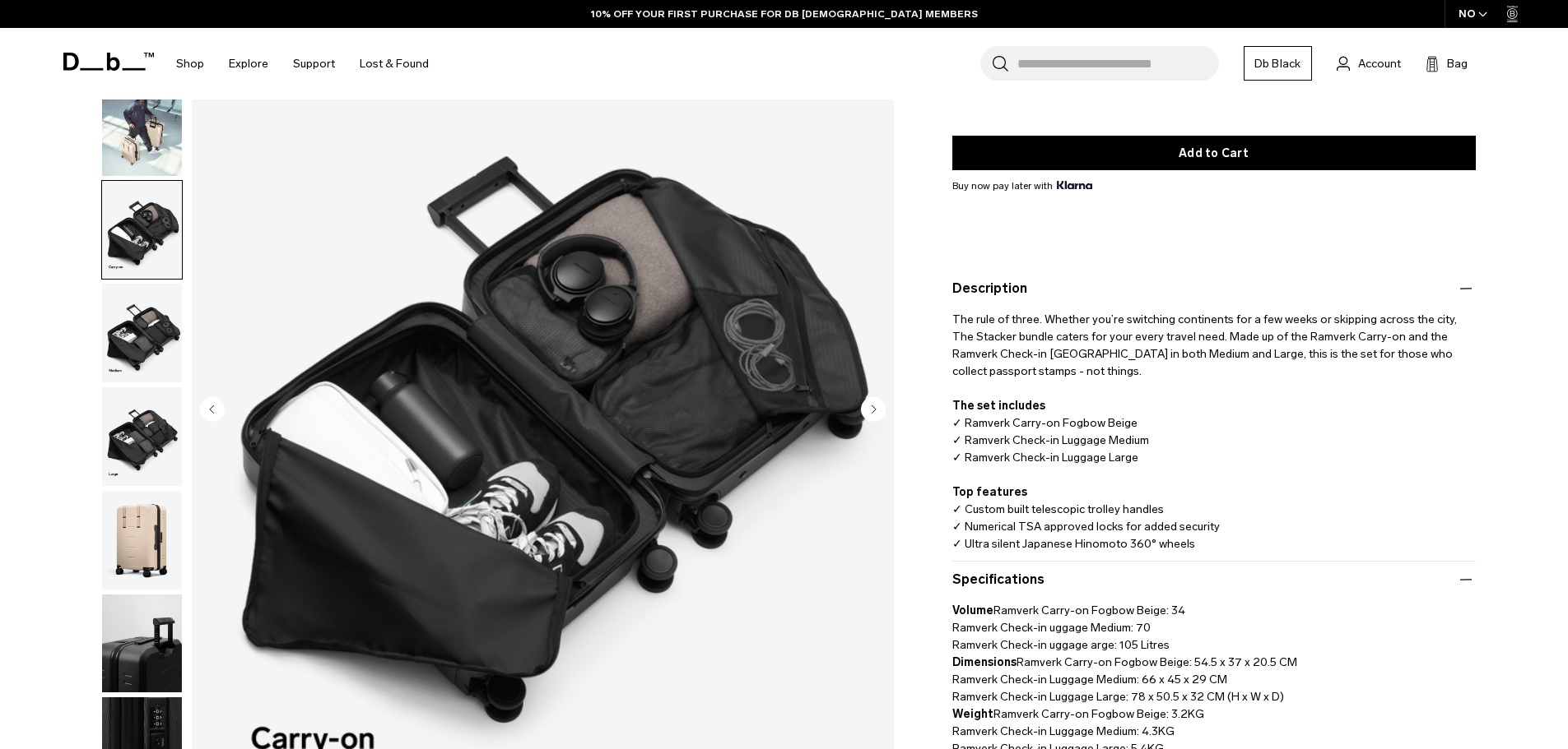
click at [141, 365] on img "button" at bounding box center [141, 334] width 80 height 99
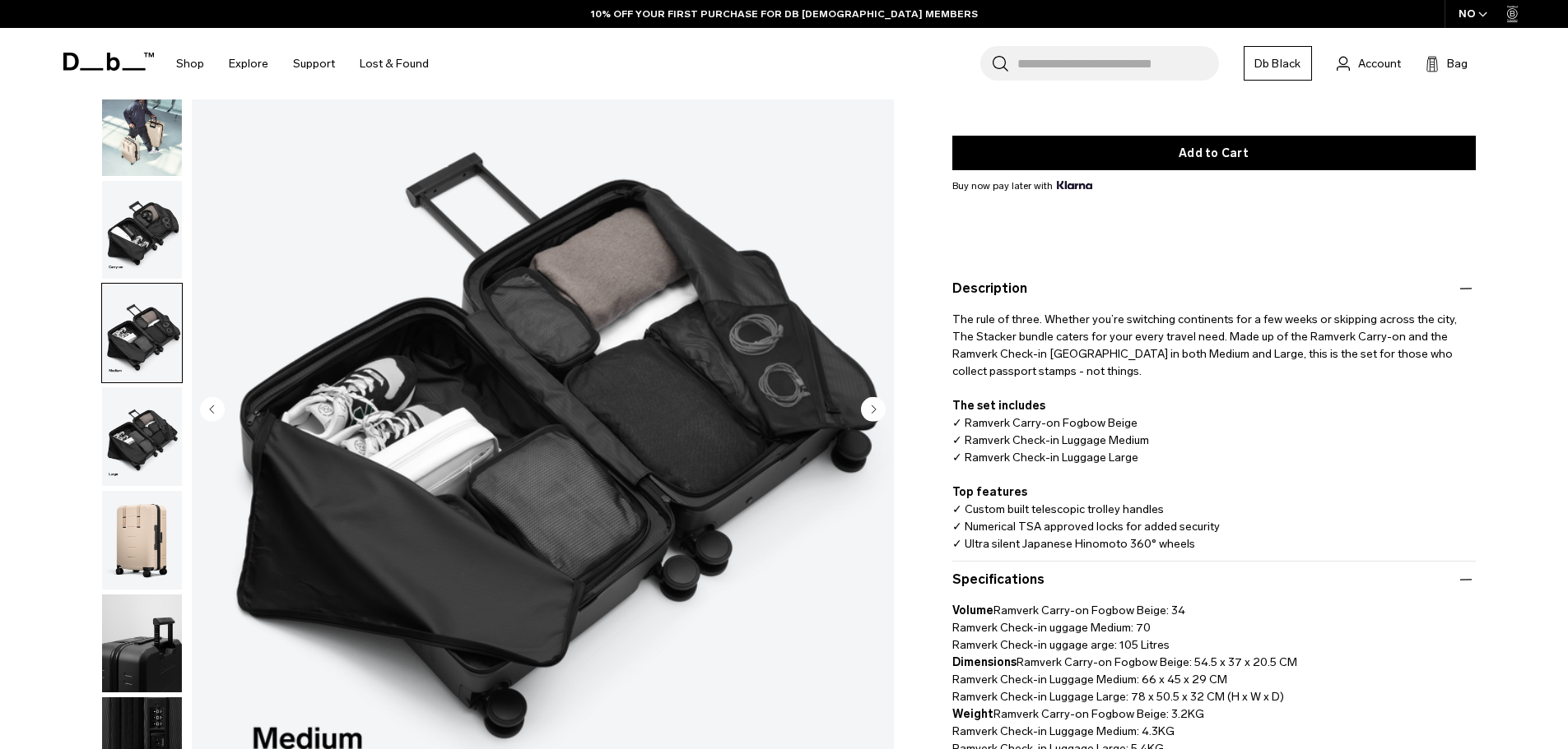
click at [141, 237] on img "button" at bounding box center [141, 230] width 80 height 99
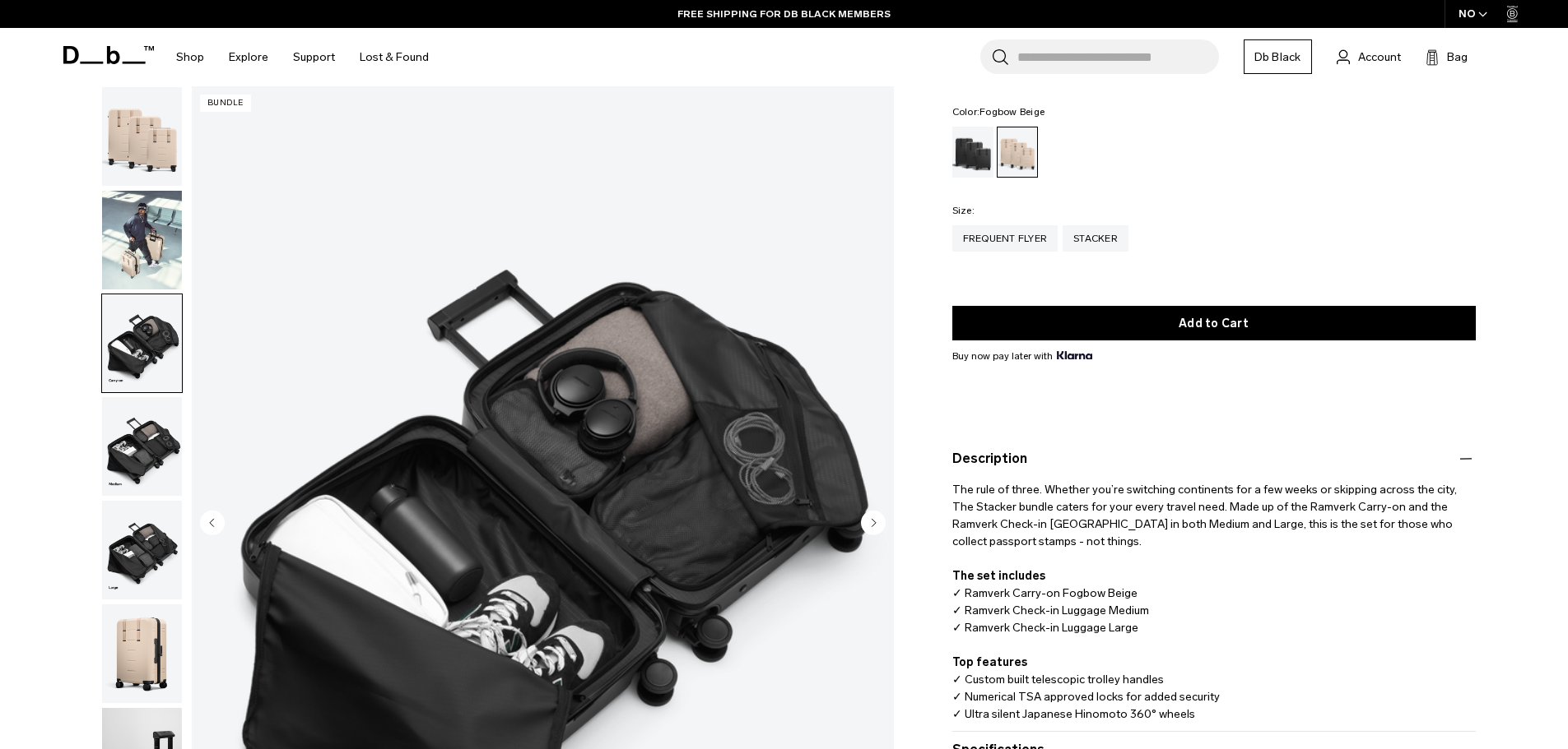
scroll to position [0, 0]
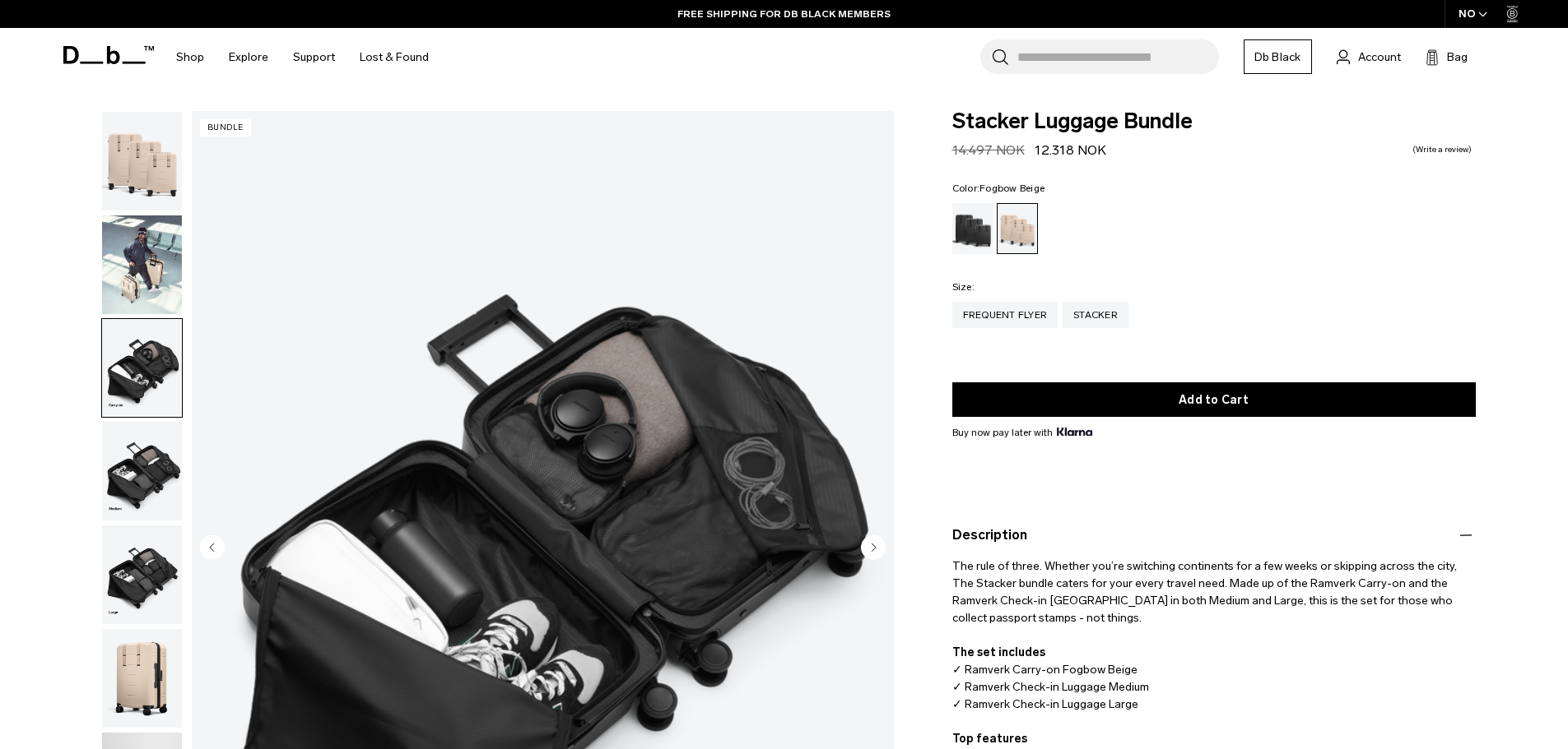
drag, startPoint x: 639, startPoint y: 105, endPoint x: 636, endPoint y: 93, distance: 12.4
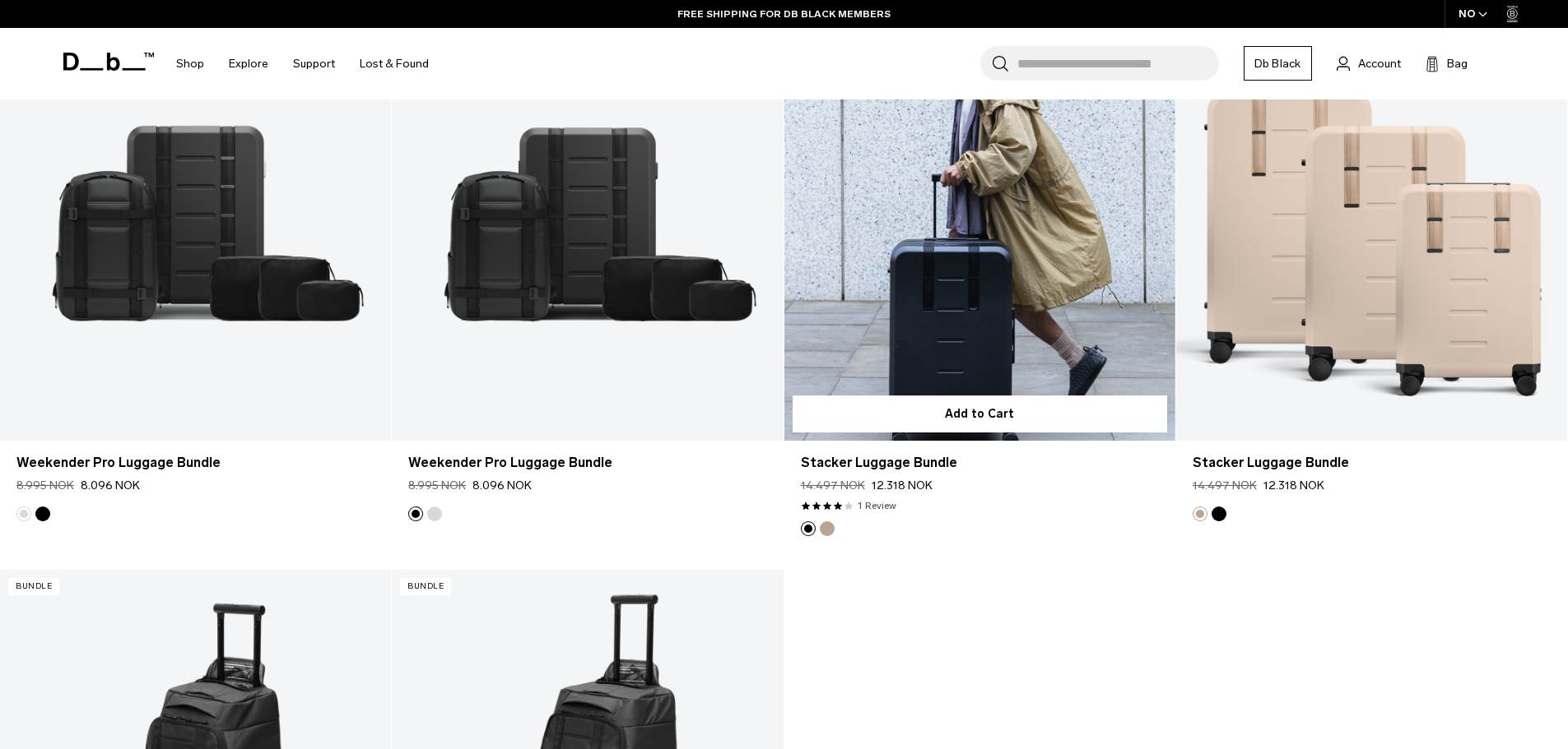
click at [1003, 358] on link "Stacker Luggage Bundle" at bounding box center [980, 224] width 391 height 434
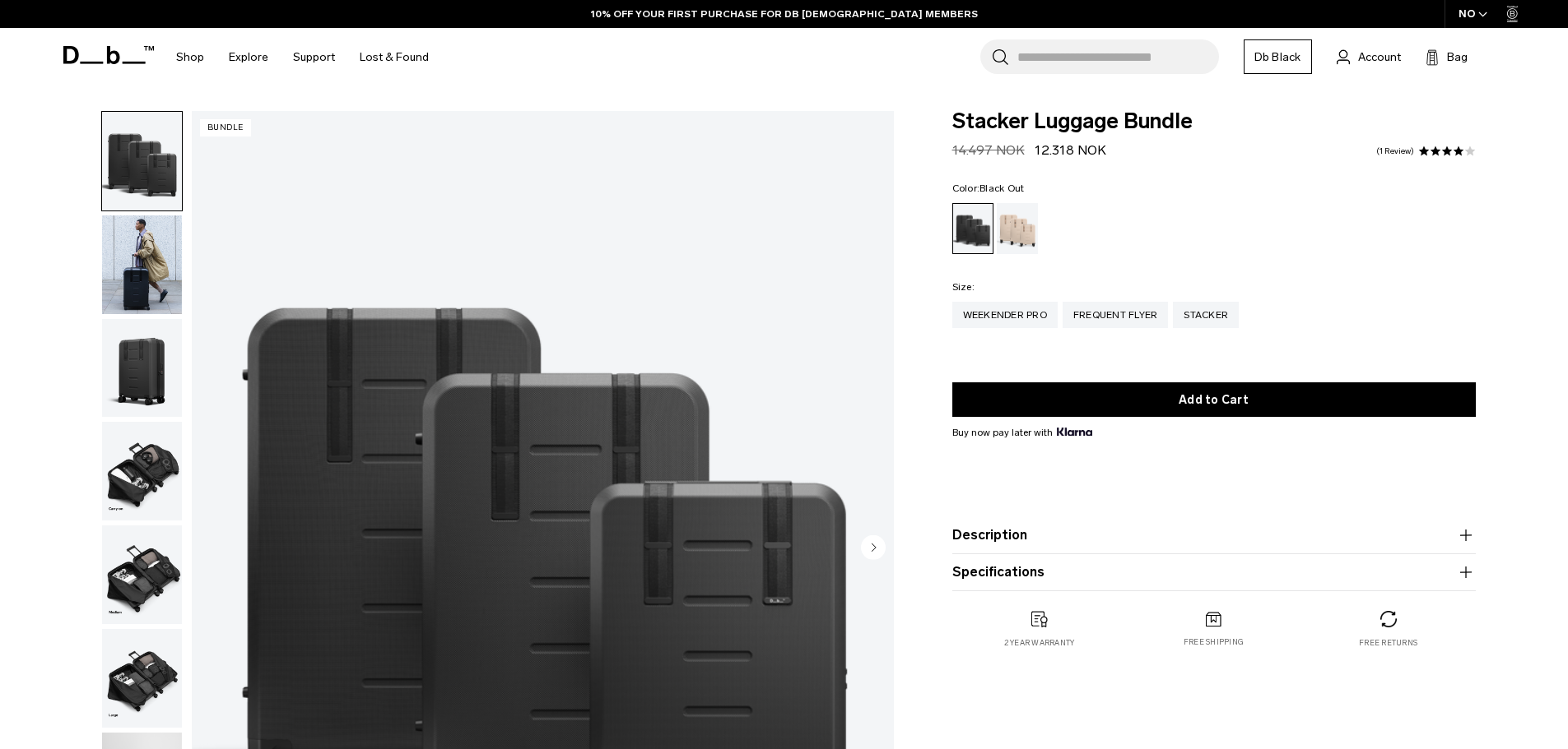
click at [958, 562] on button "Specifications" at bounding box center [1214, 572] width 523 height 20
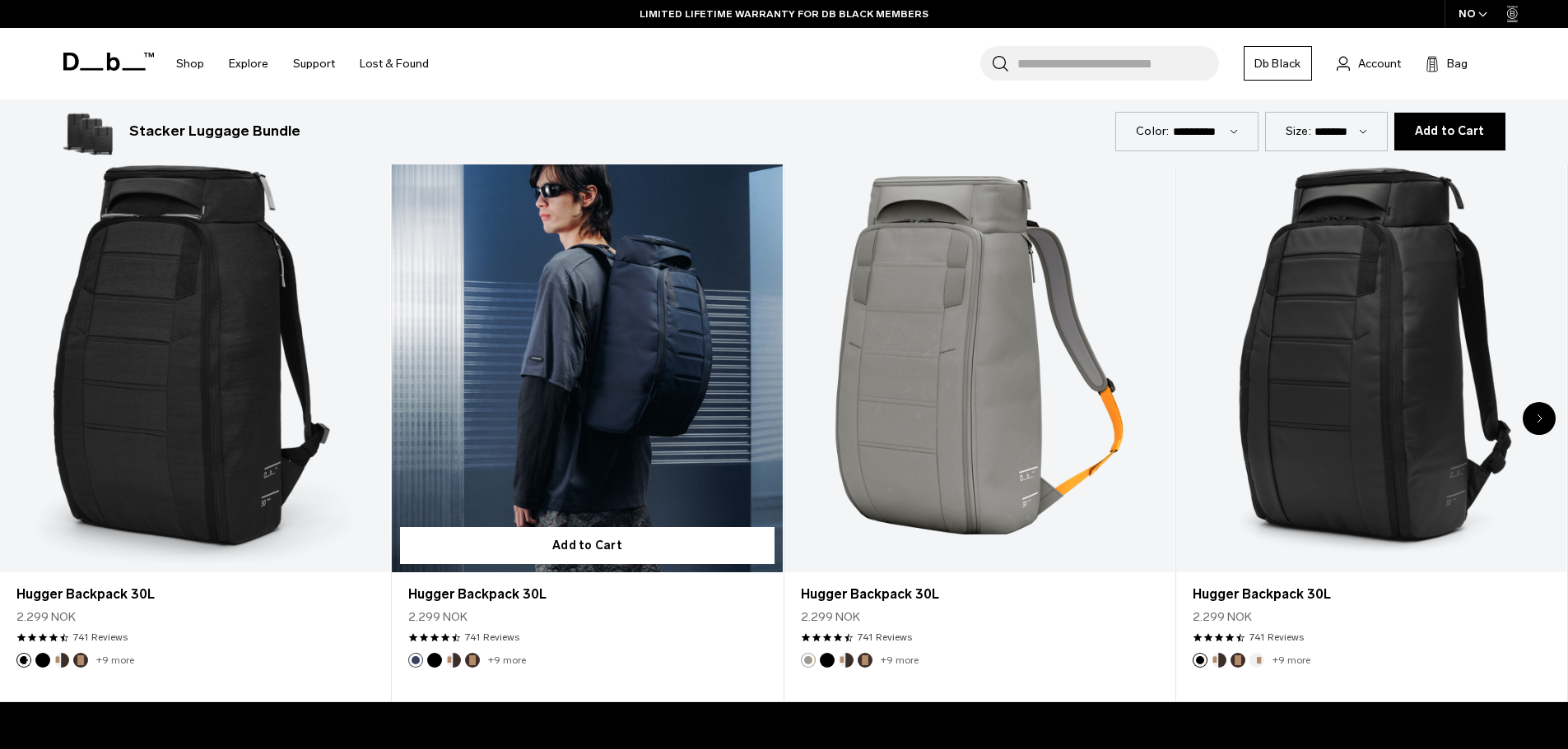
scroll to position [987, 0]
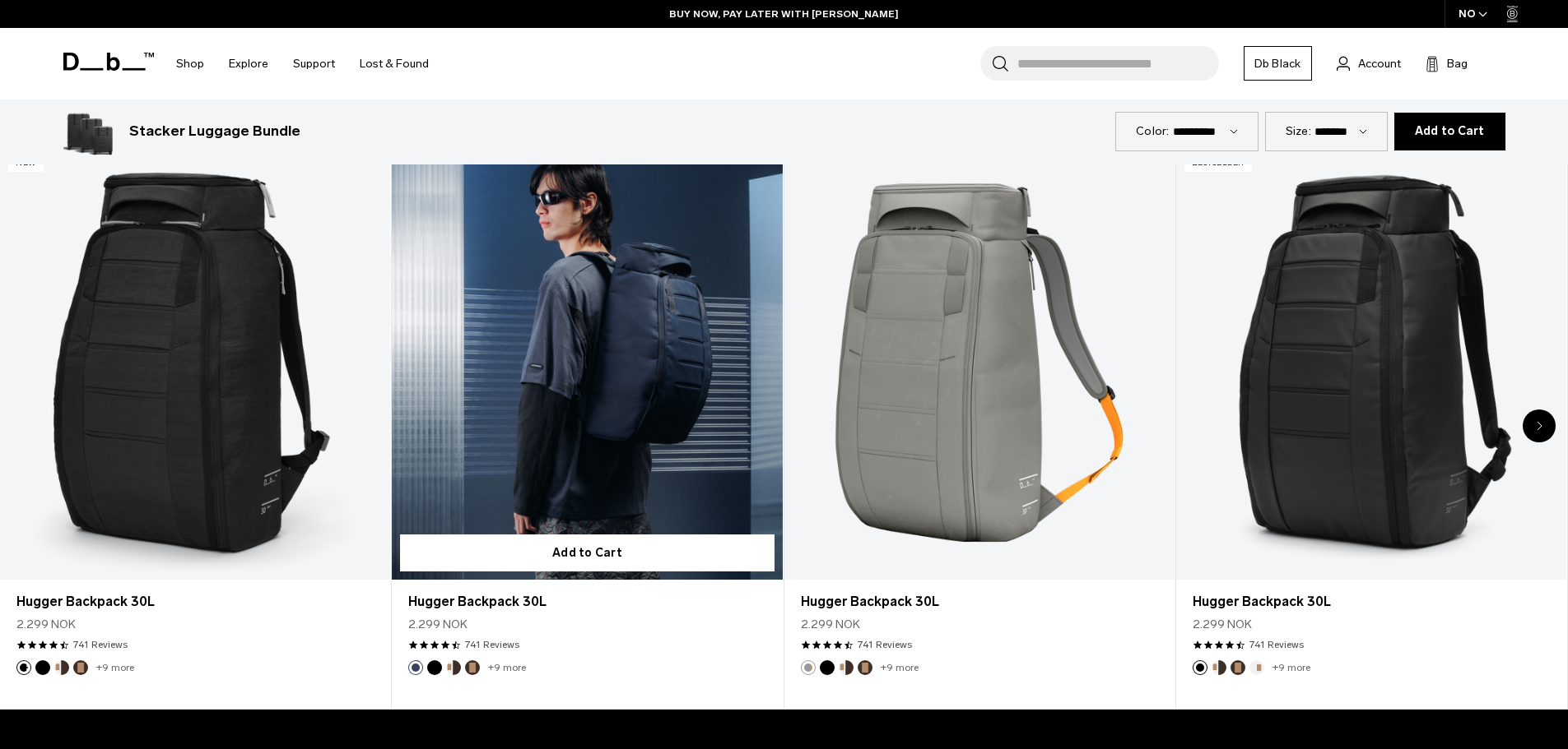
click at [570, 373] on link "Hugger Backpack 30L" at bounding box center [587, 362] width 390 height 433
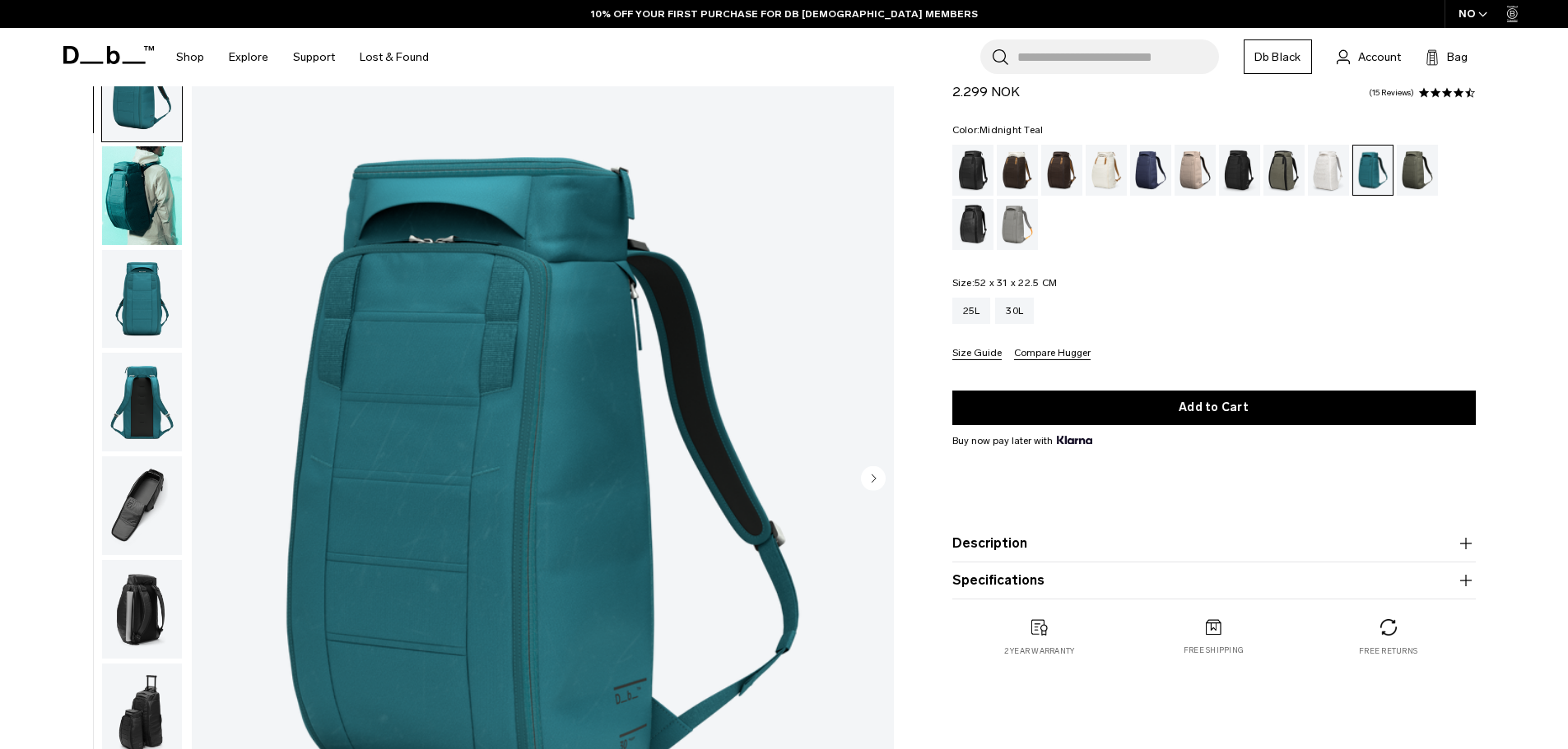
scroll to position [82, 0]
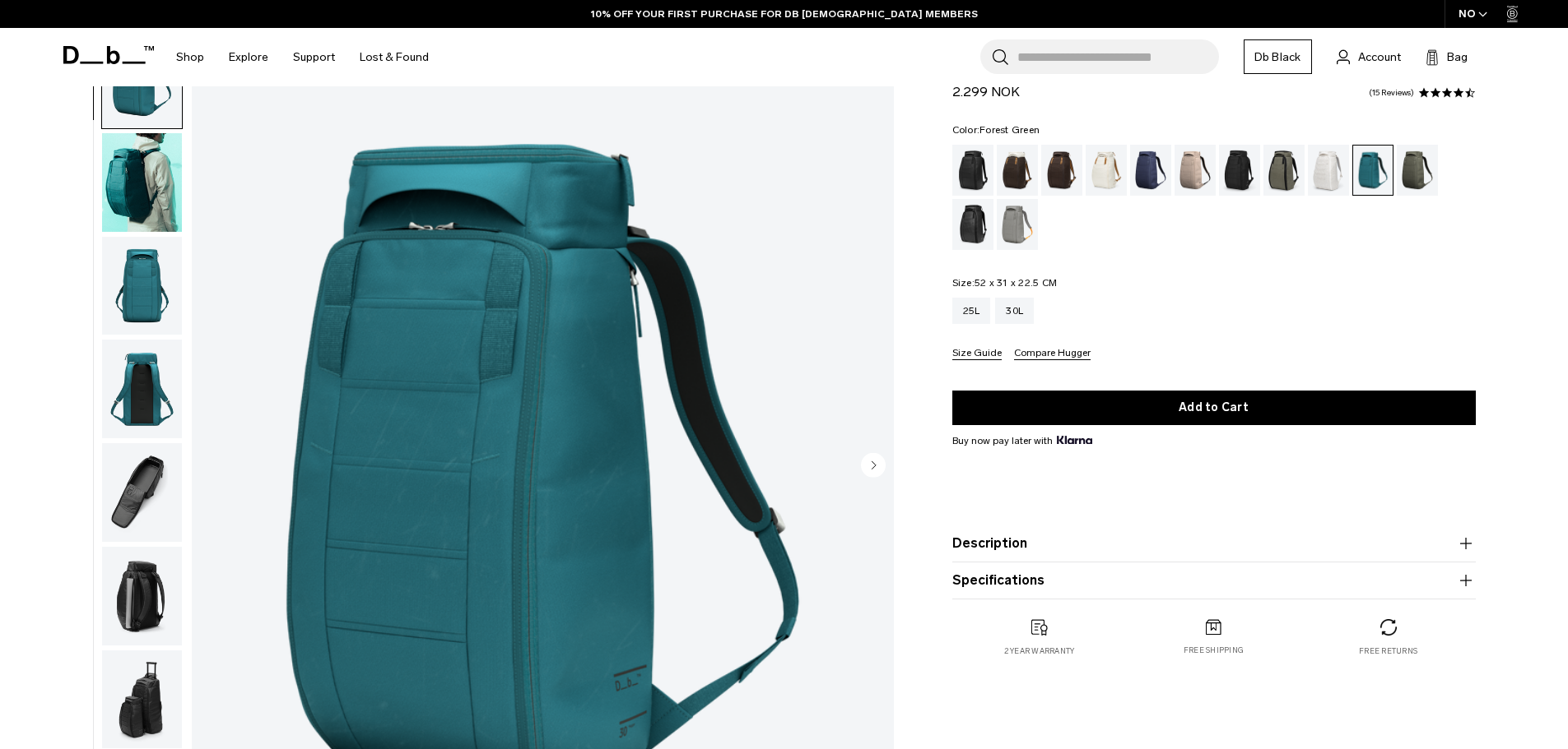
click at [1291, 171] on div "Forest Green" at bounding box center [1284, 171] width 42 height 51
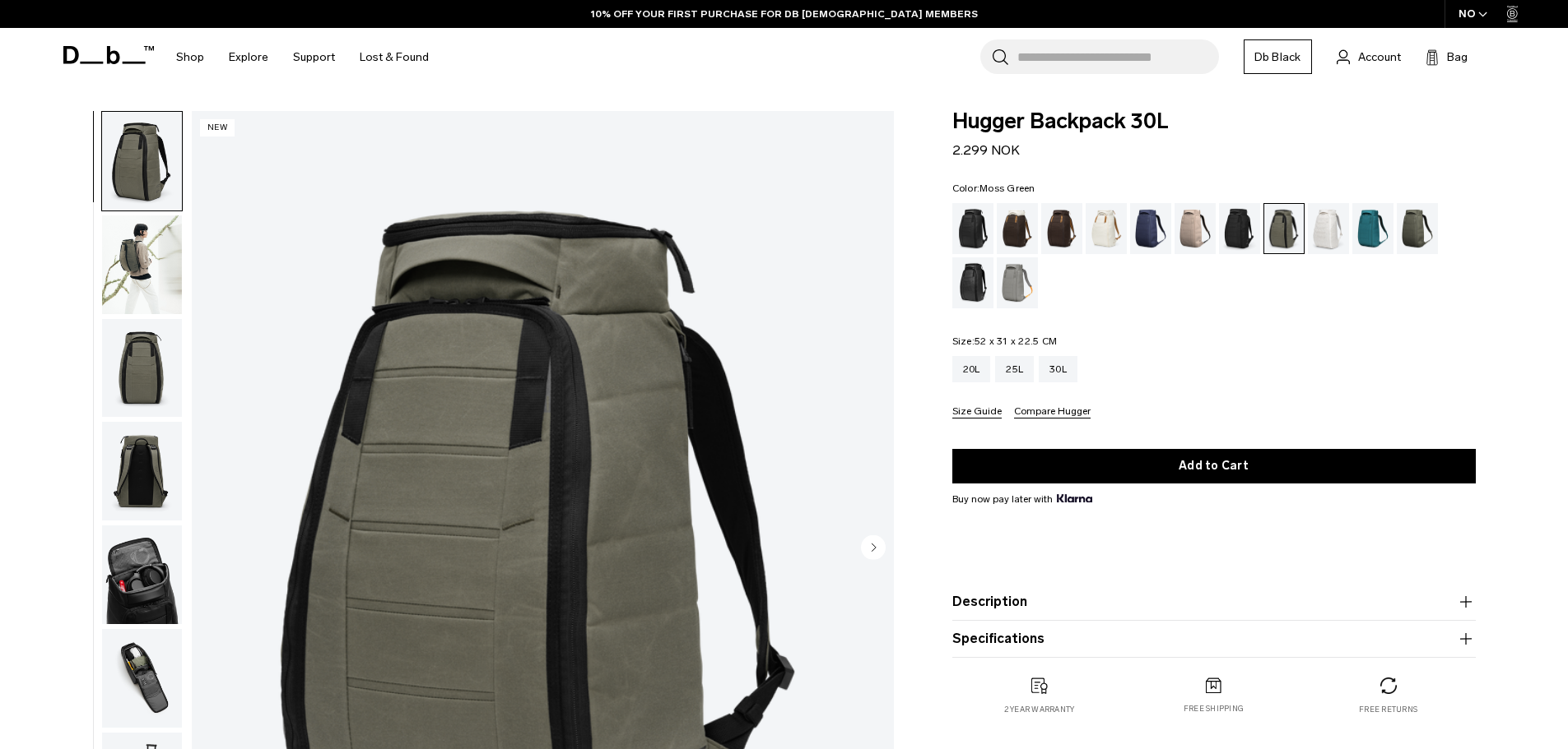
click at [1427, 225] on div "Moss Green" at bounding box center [1418, 229] width 42 height 51
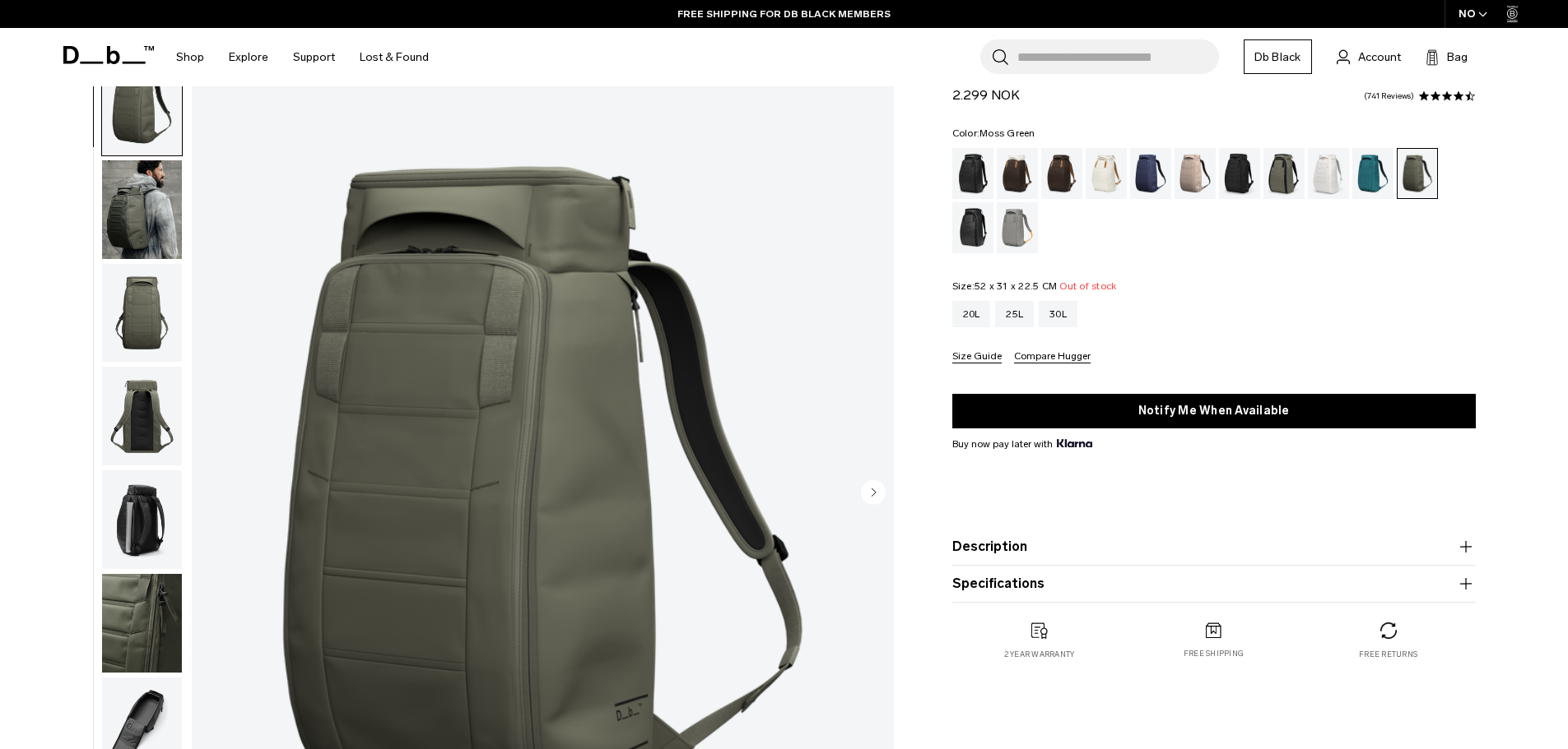
drag, startPoint x: 1119, startPoint y: 282, endPoint x: 1100, endPoint y: 282, distance: 19.0
click at [1100, 282] on fieldset "Size: 52 x 31 x 22.5 CM Out of stock 20L 25L 30L Size Guide Compare Hugger" at bounding box center [1214, 322] width 523 height 82
click at [1100, 282] on span "Out of stock" at bounding box center [1088, 286] width 57 height 12
click at [1180, 163] on div "Fogbow Beige" at bounding box center [1195, 174] width 42 height 51
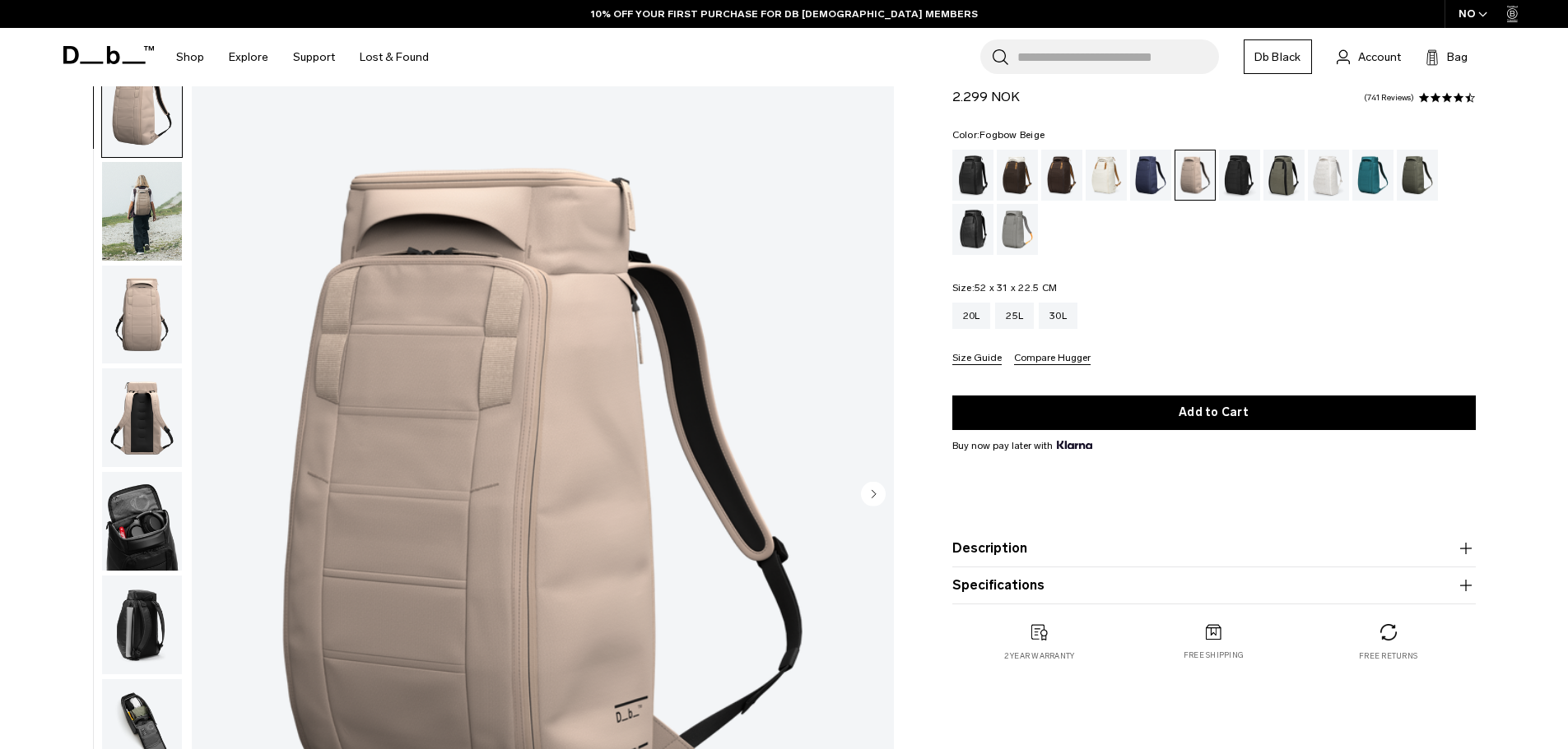
scroll to position [55, 0]
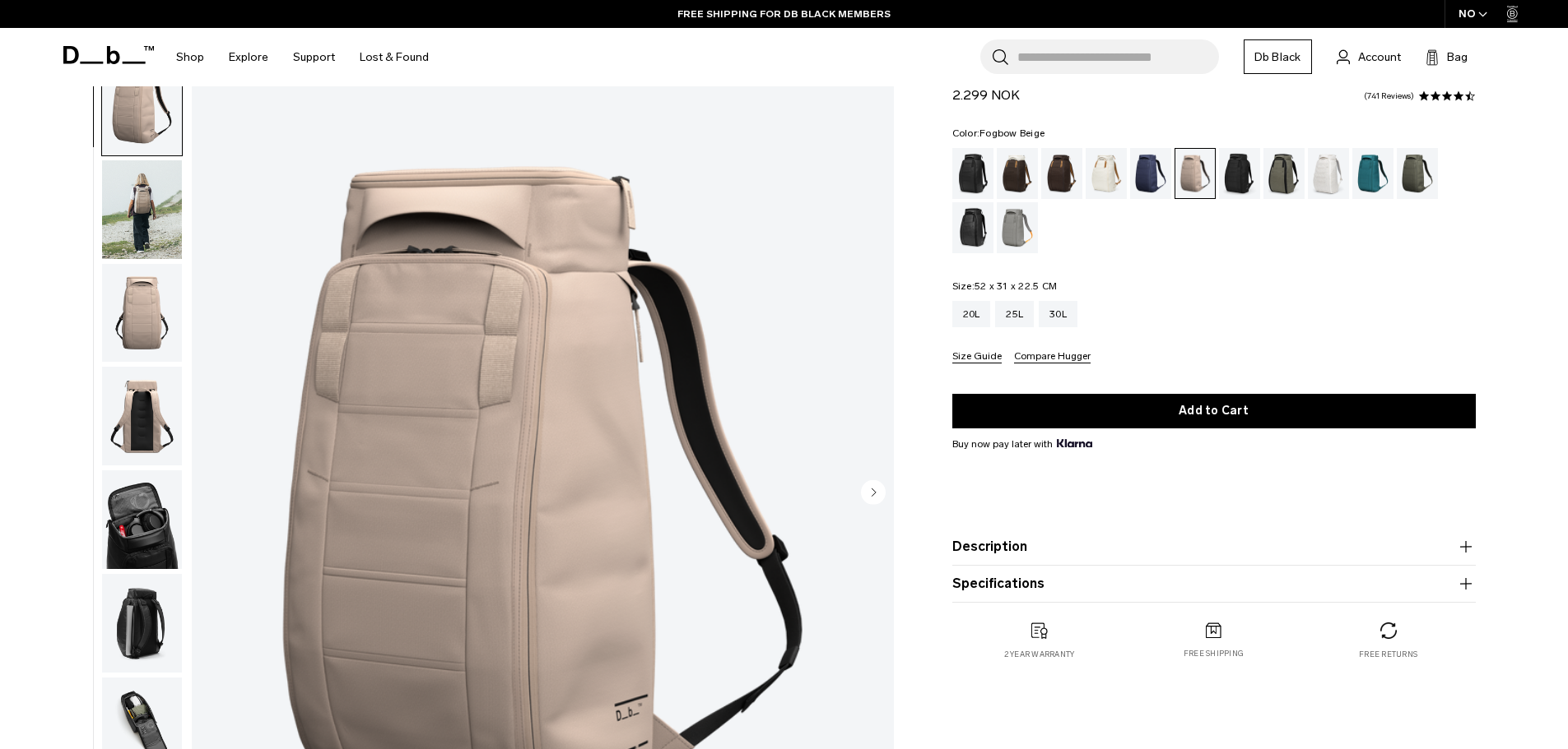
click at [144, 186] on img "button" at bounding box center [141, 210] width 80 height 99
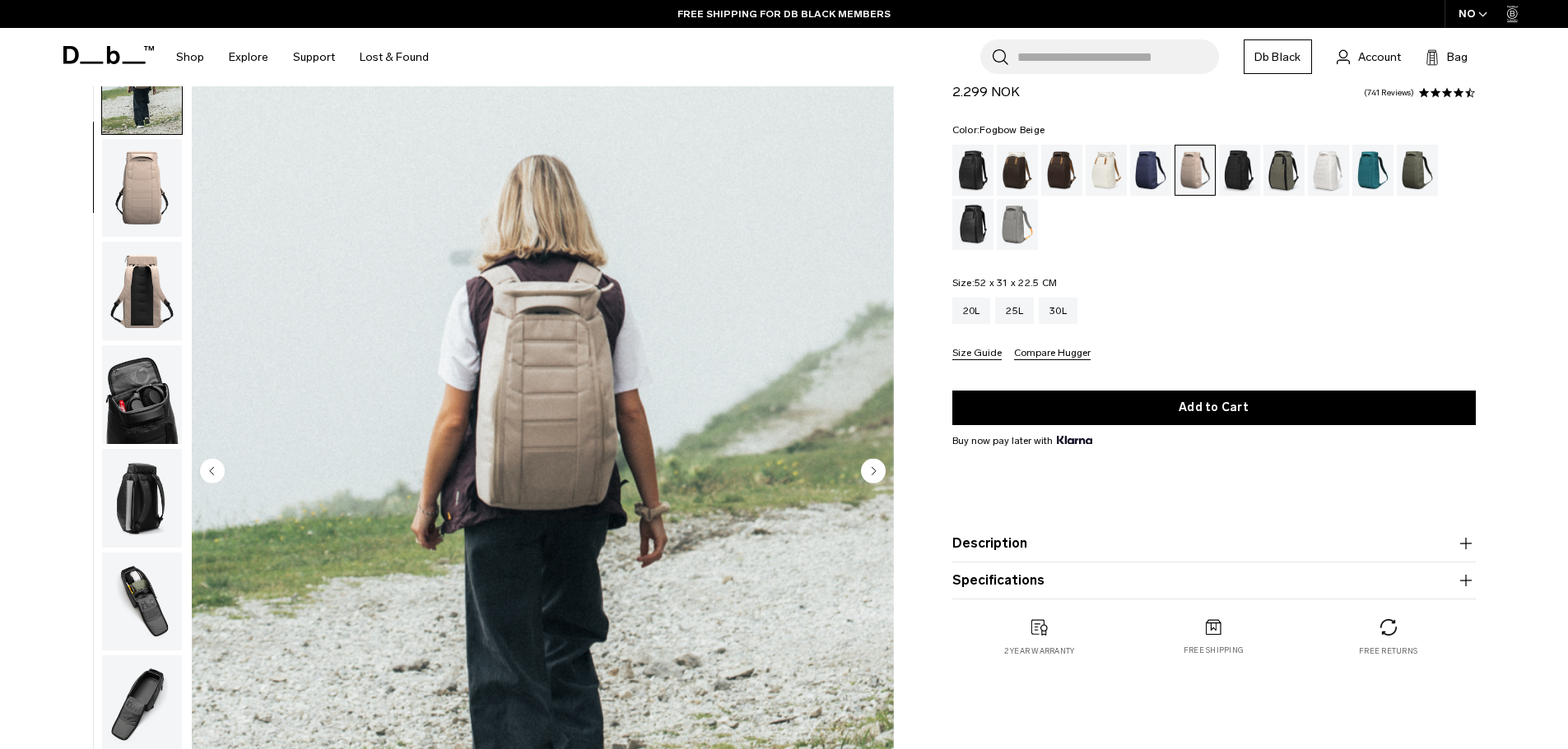
scroll to position [82, 0]
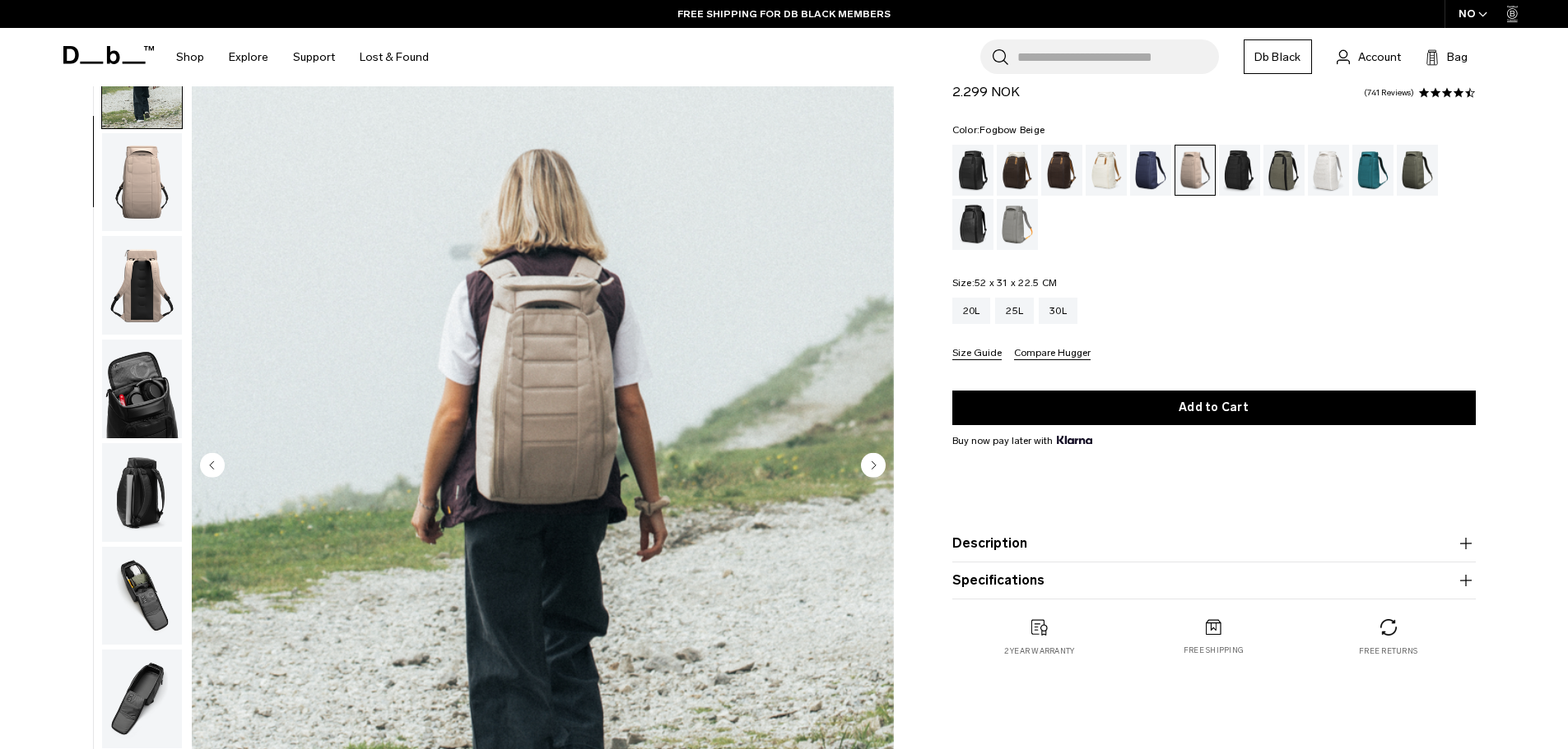
click at [159, 248] on img "button" at bounding box center [141, 285] width 80 height 99
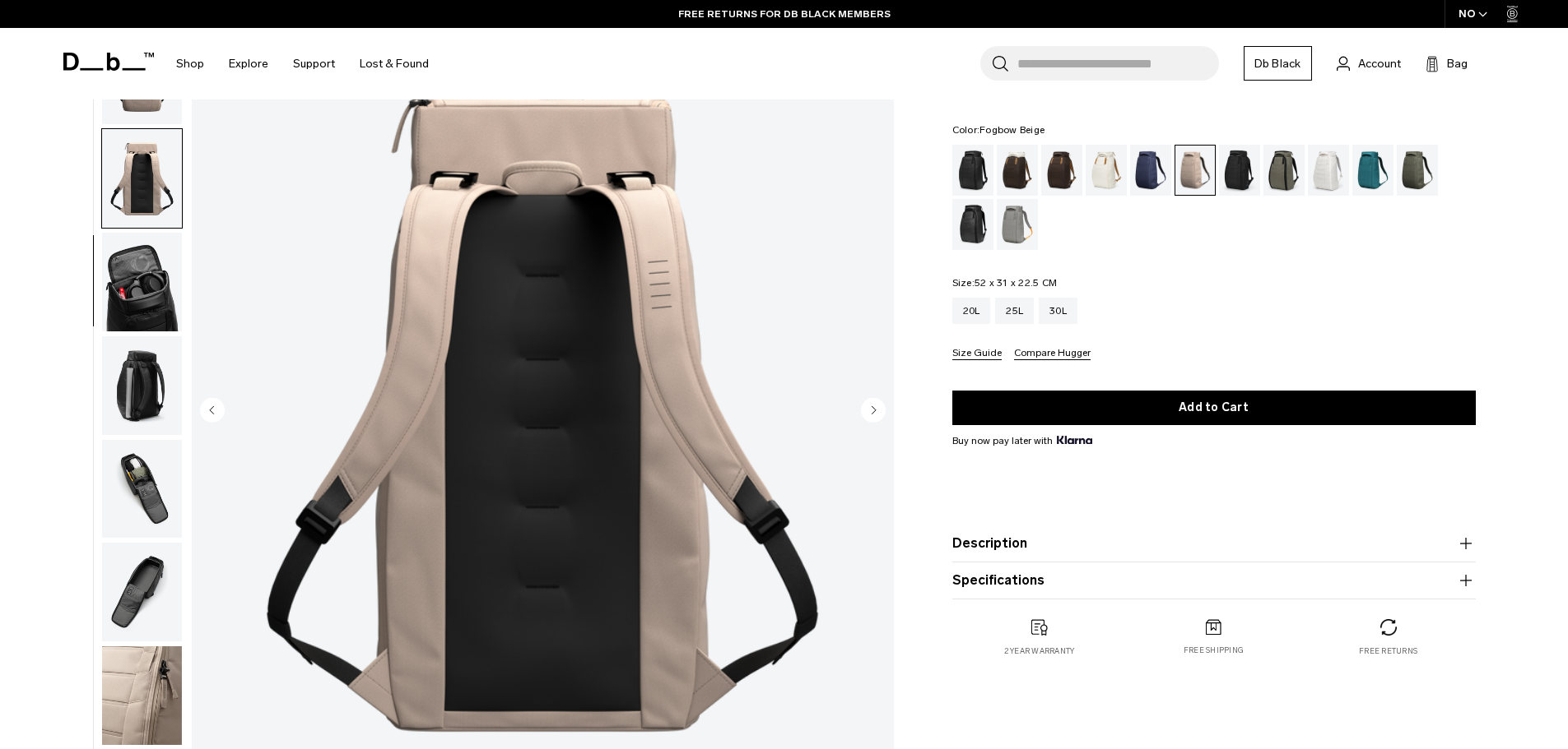
scroll to position [110, 0]
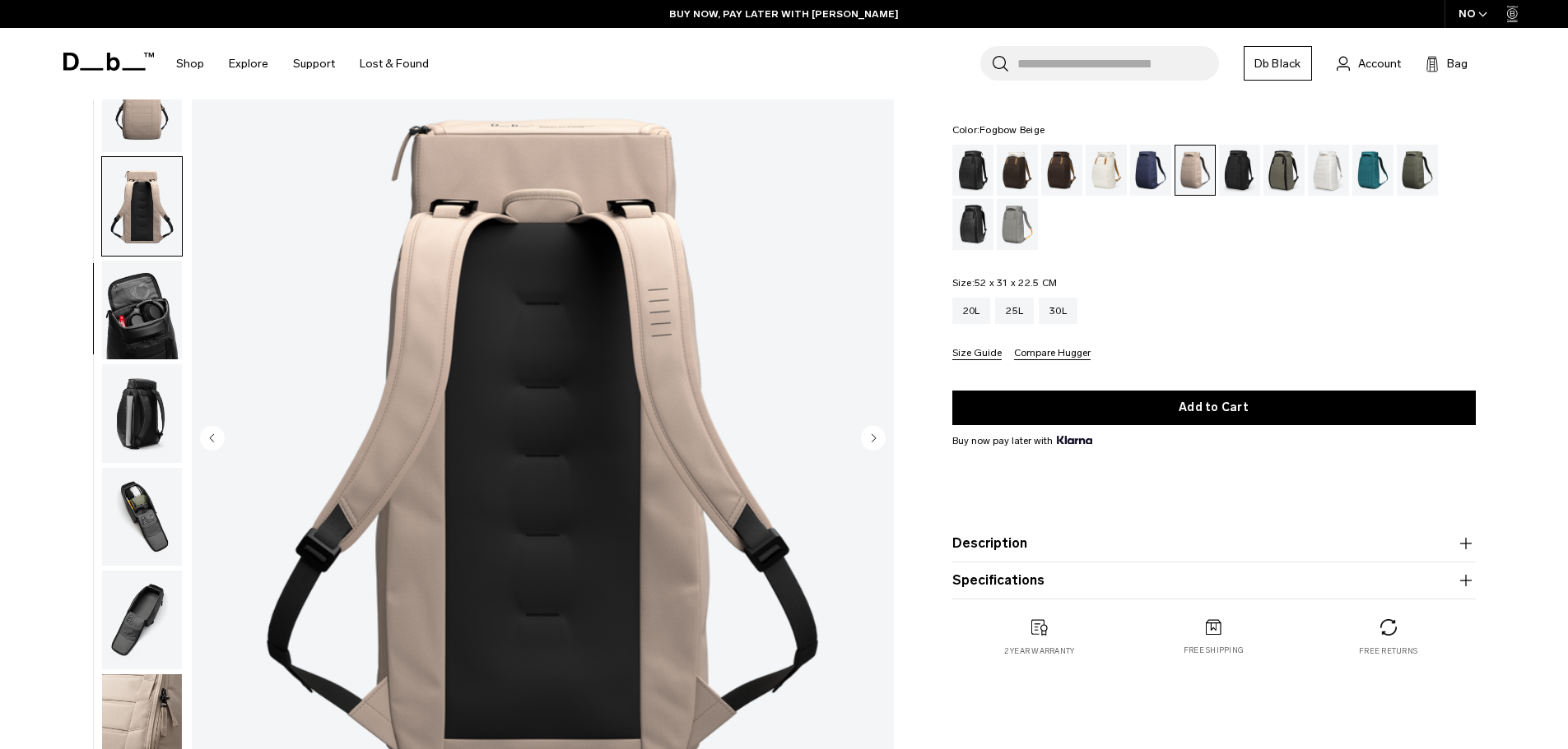
click at [141, 344] on img "button" at bounding box center [141, 310] width 80 height 99
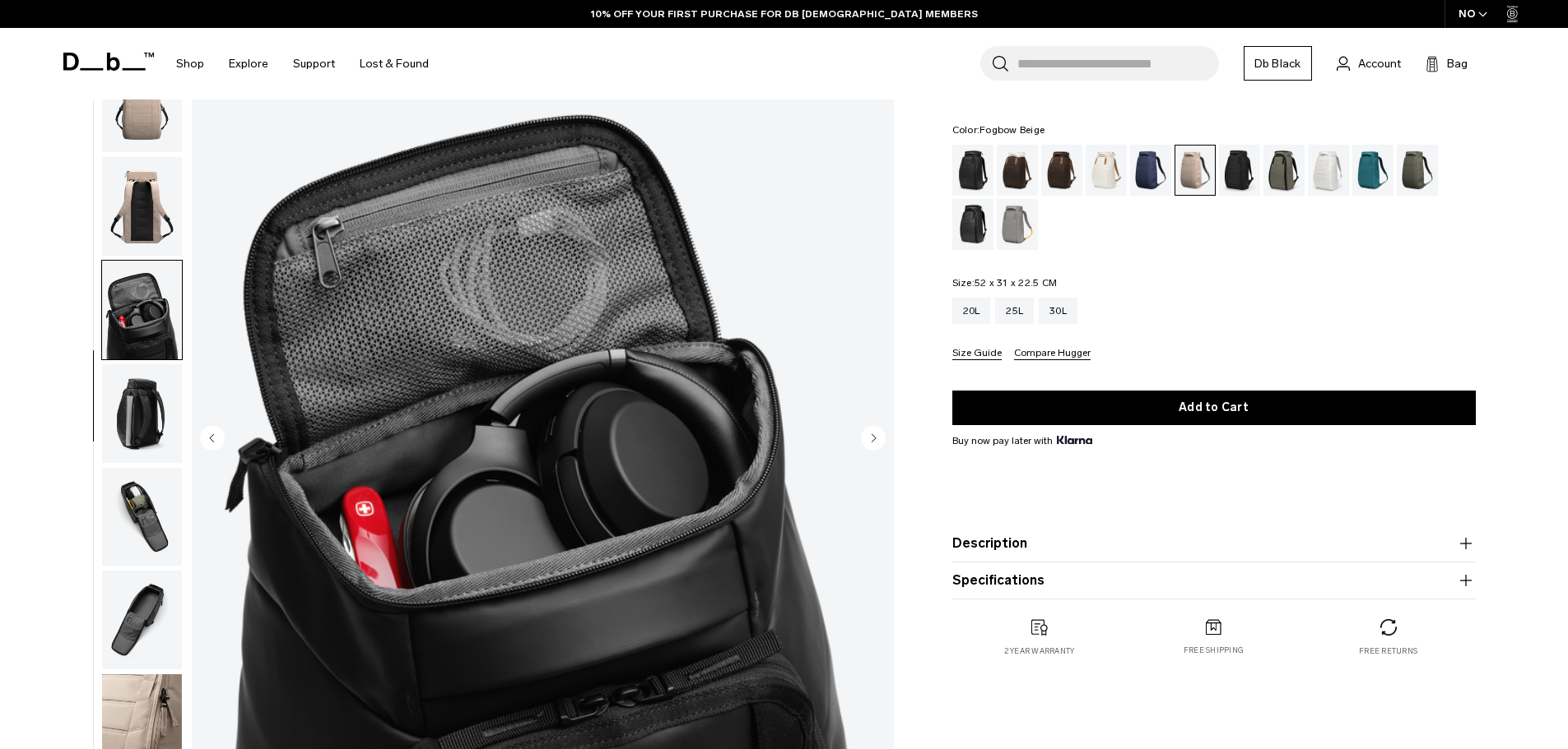
click at [118, 400] on img "button" at bounding box center [141, 413] width 80 height 99
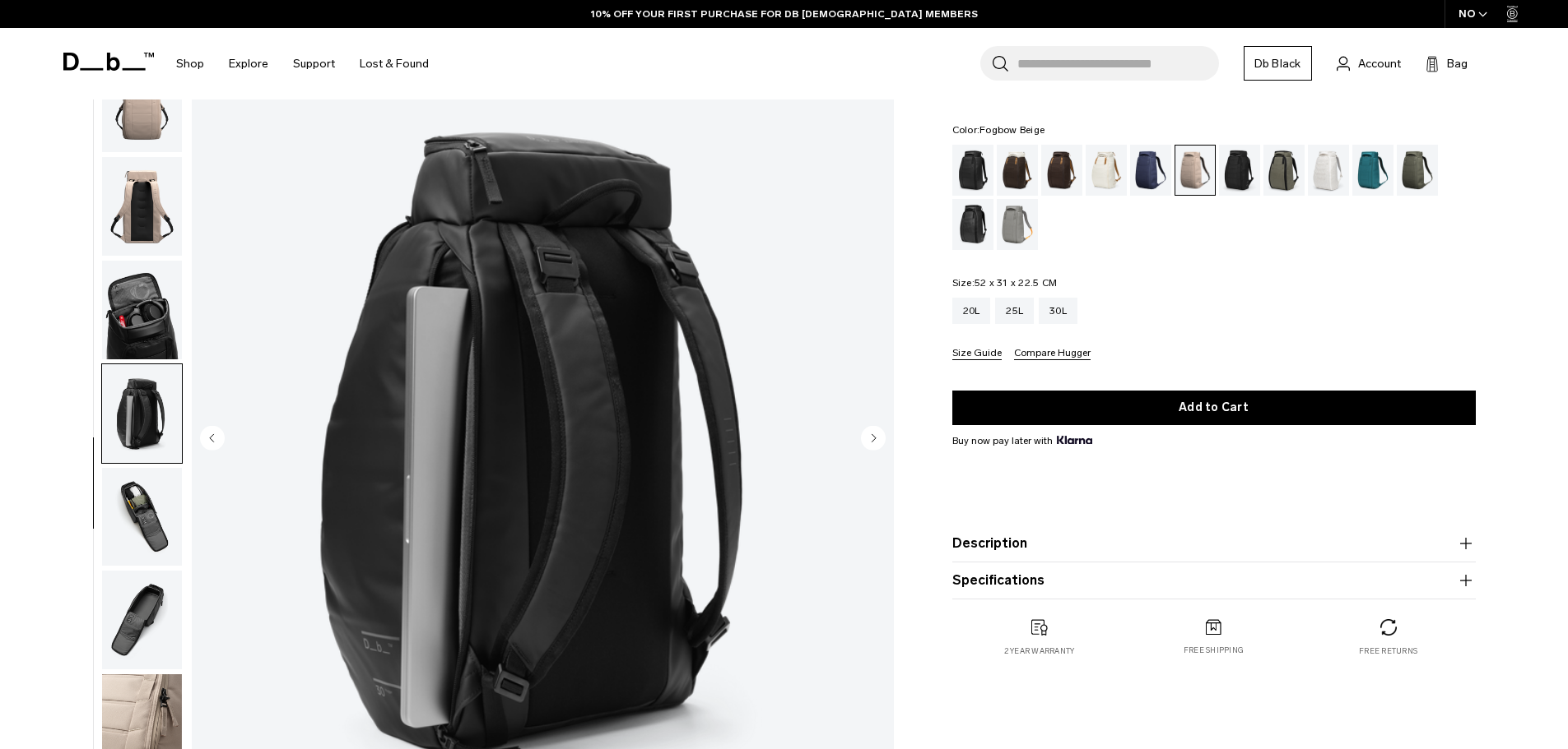
click at [131, 565] on img "button" at bounding box center [141, 517] width 80 height 99
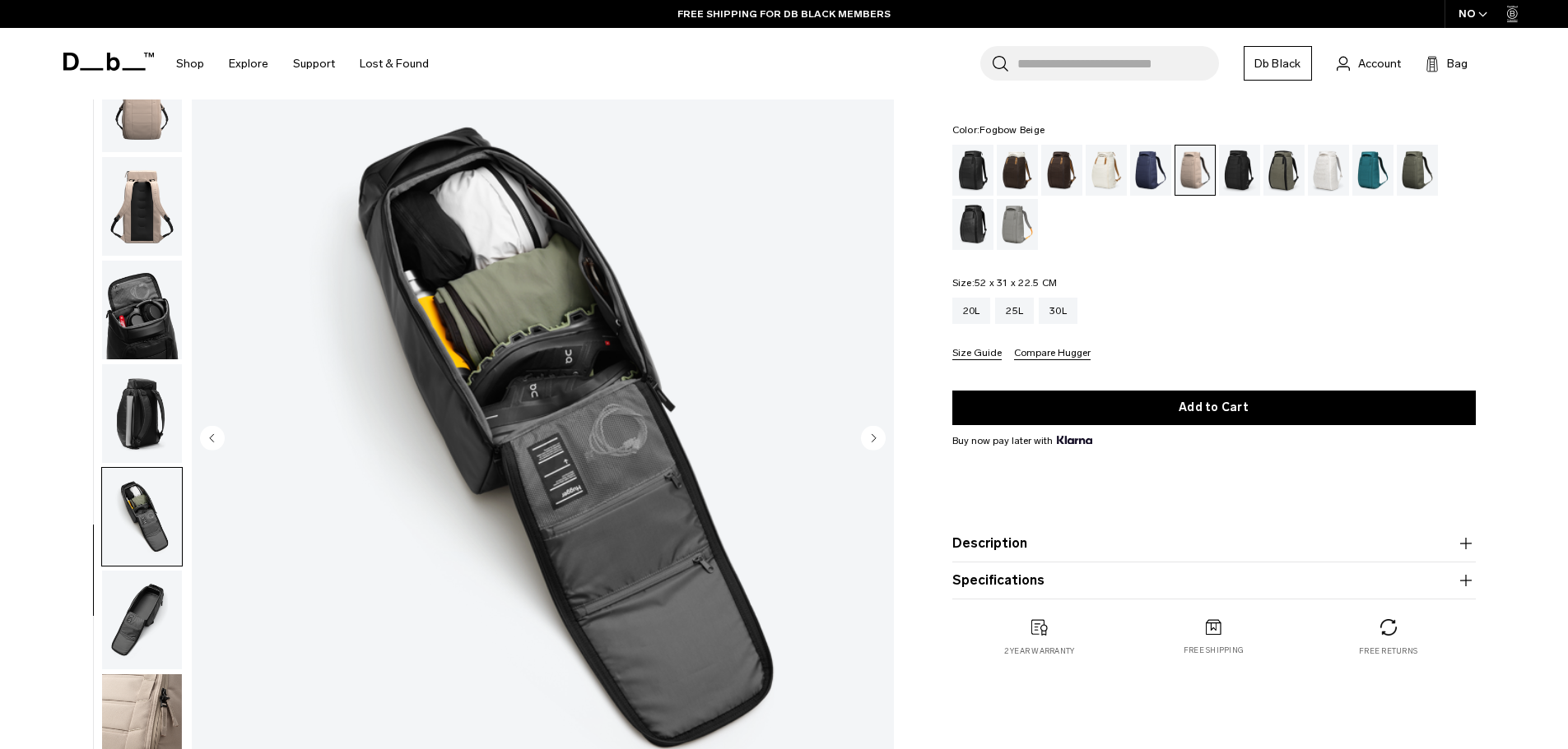
click at [160, 616] on img "button" at bounding box center [141, 620] width 80 height 99
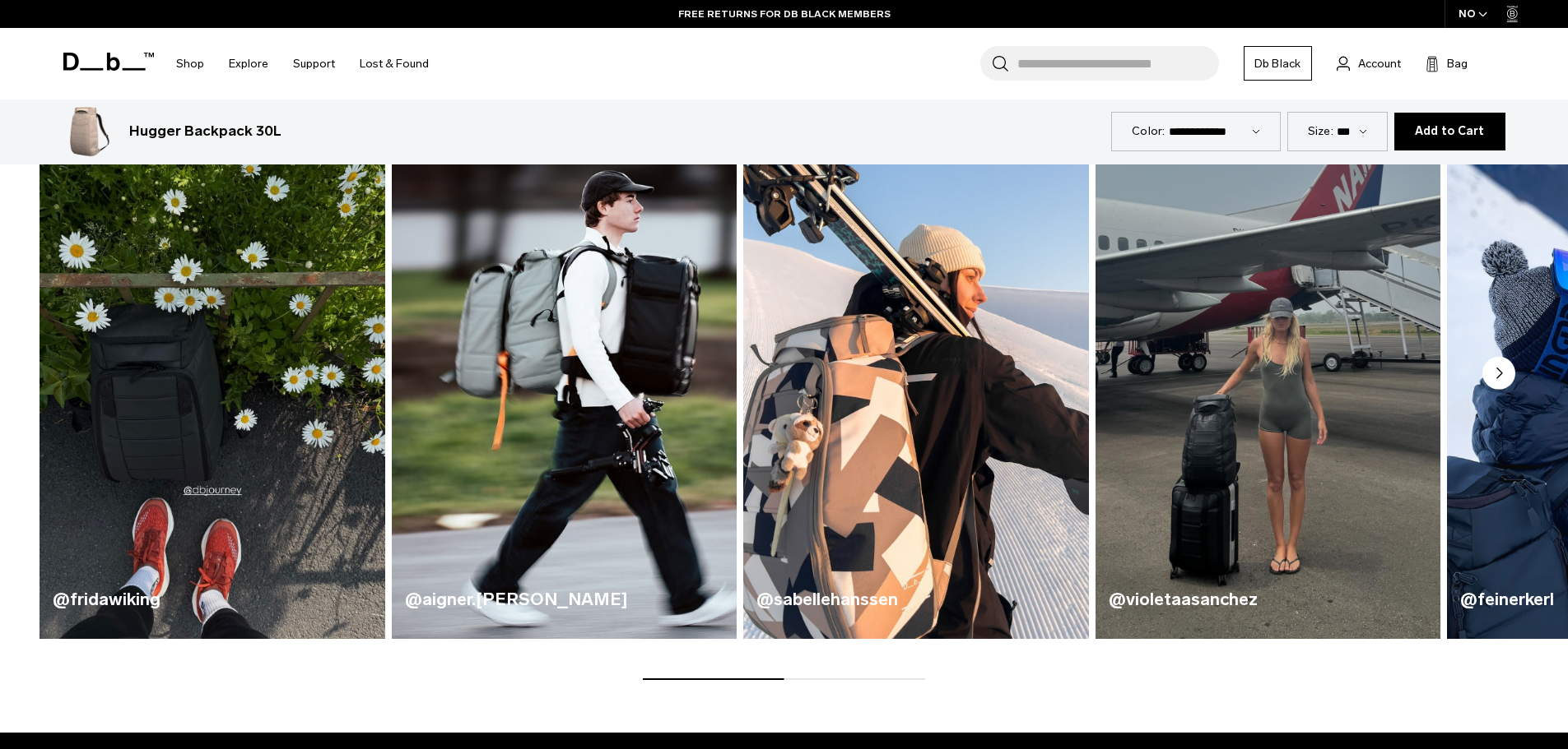
scroll to position [1070, 0]
